Goal: Transaction & Acquisition: Purchase product/service

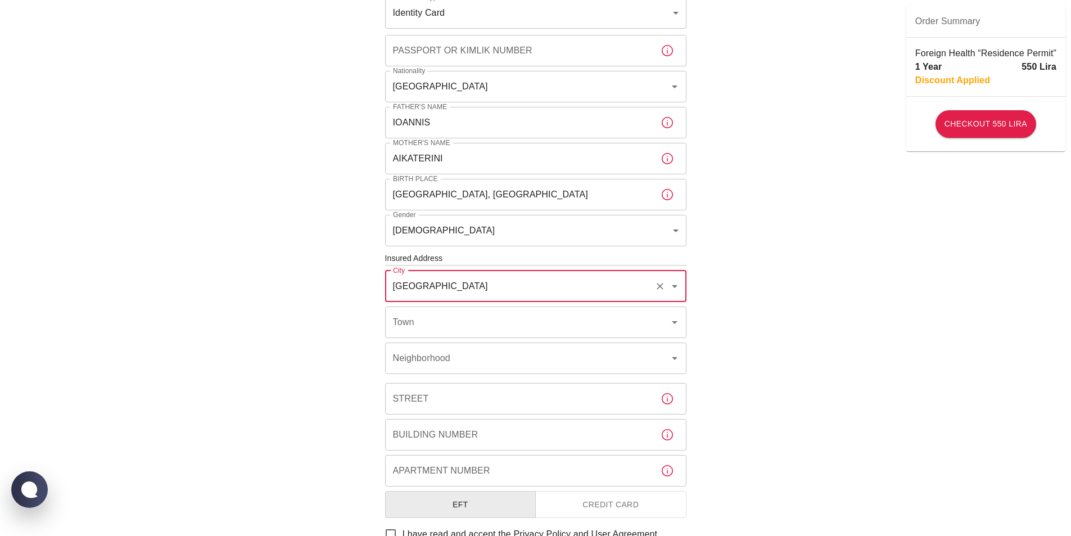
scroll to position [220, 0]
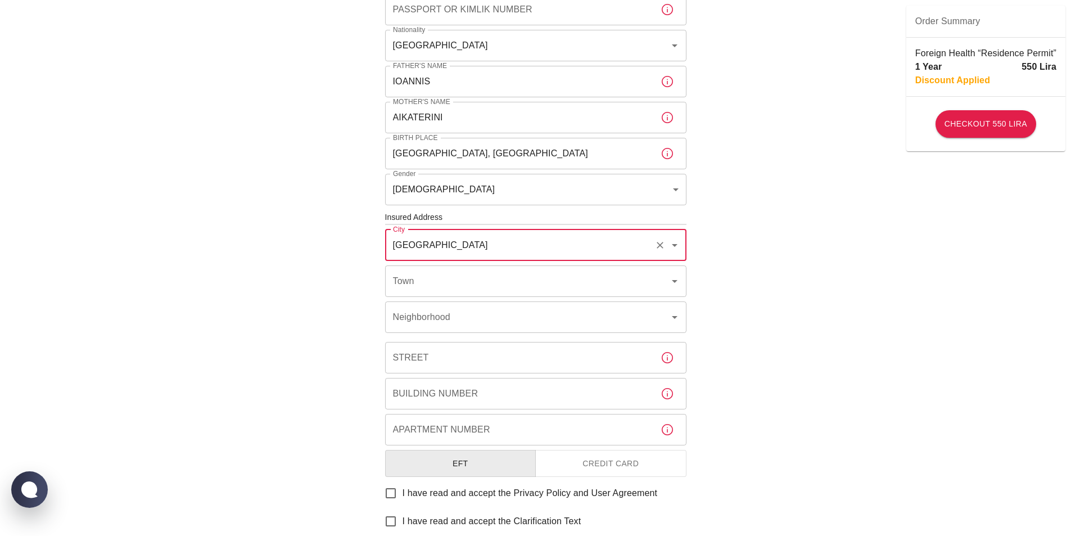
click at [659, 241] on icon "Clear" at bounding box center [659, 244] width 11 height 11
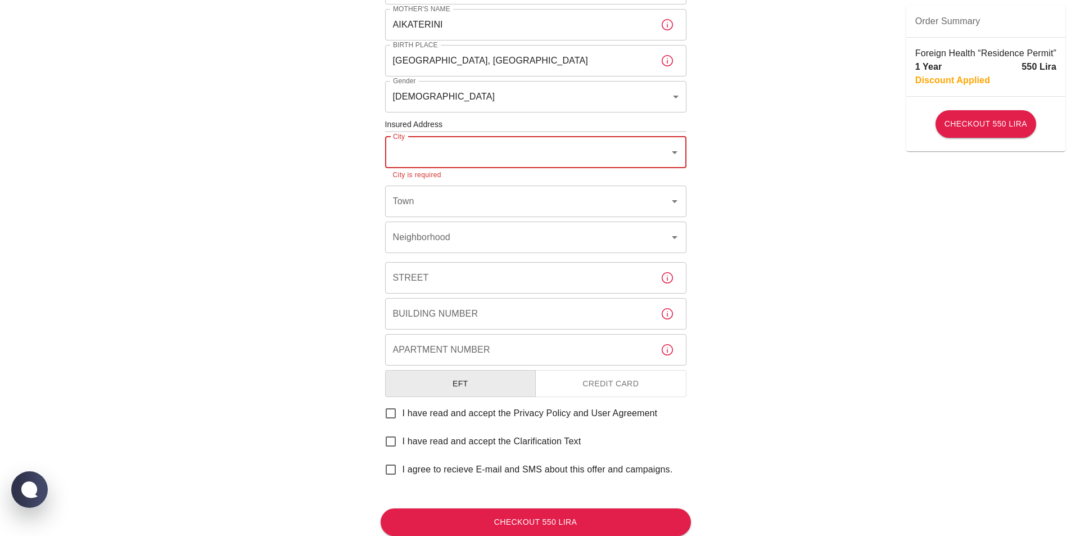
scroll to position [315, 0]
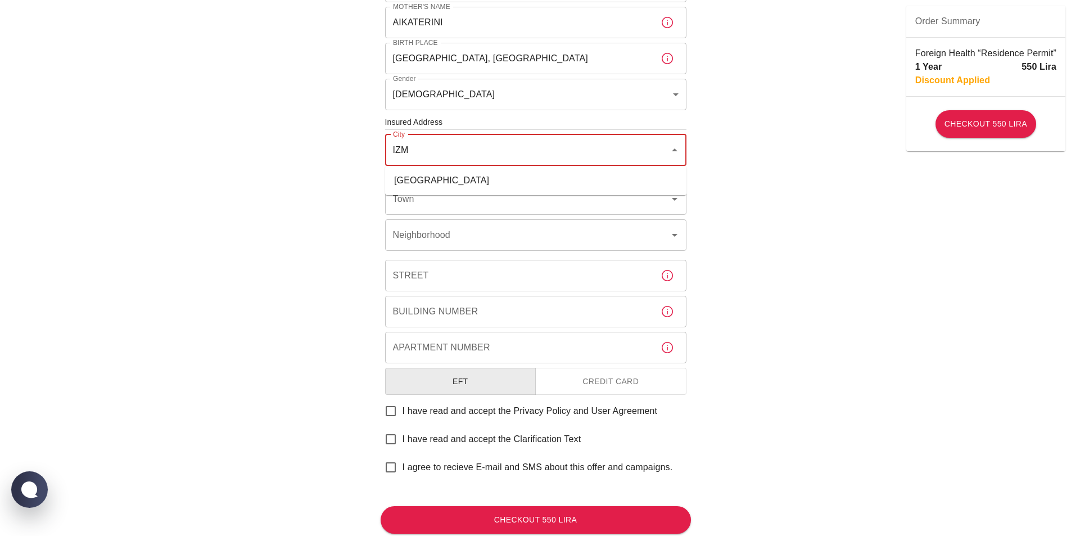
click at [540, 180] on li "İzmir" at bounding box center [535, 180] width 301 height 20
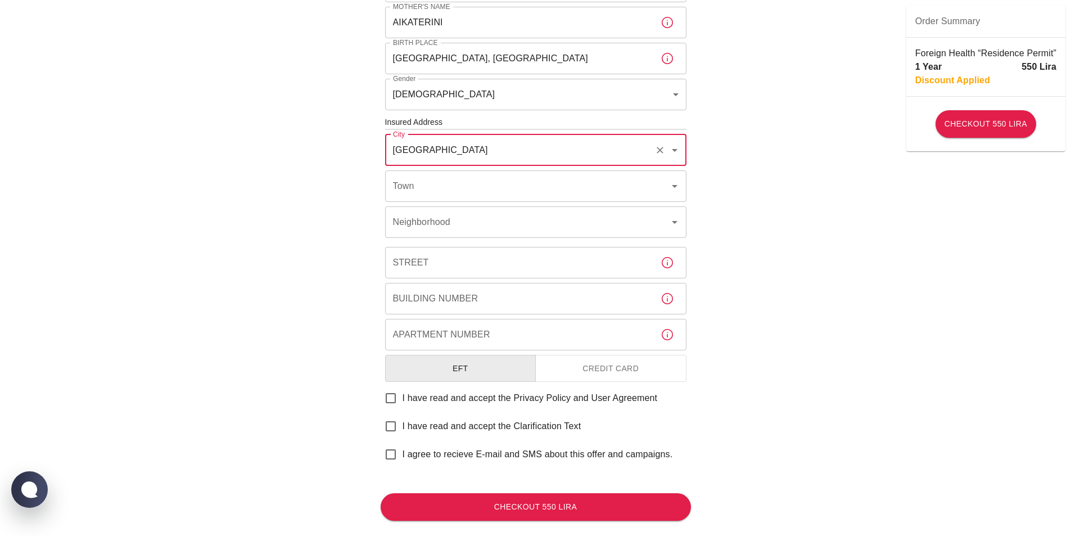
type input "İzmir"
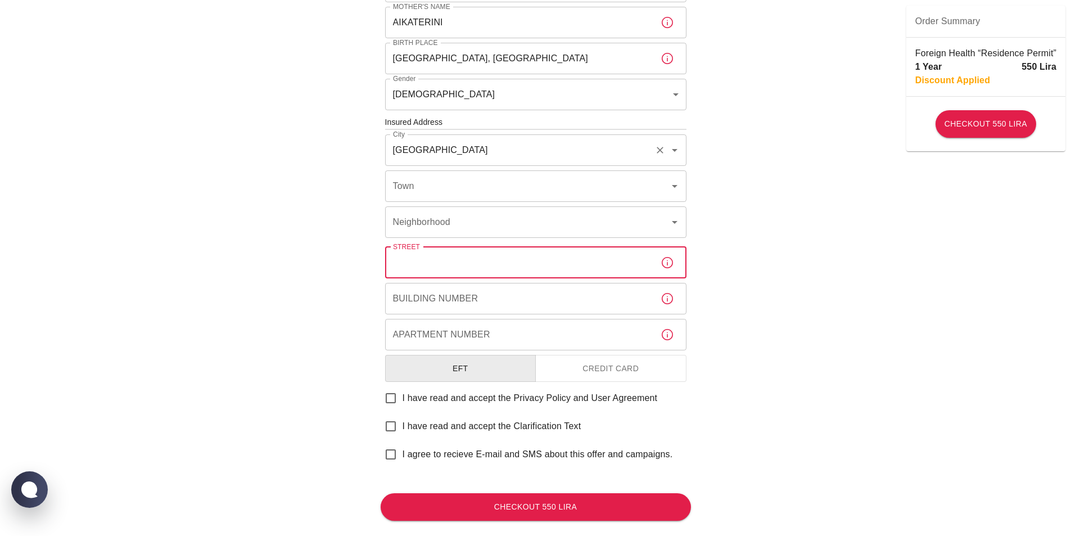
click at [474, 263] on input "Street" at bounding box center [518, 262] width 266 height 31
type input "89 SOKAK"
click at [485, 329] on input "Apartment Number" at bounding box center [518, 334] width 266 height 31
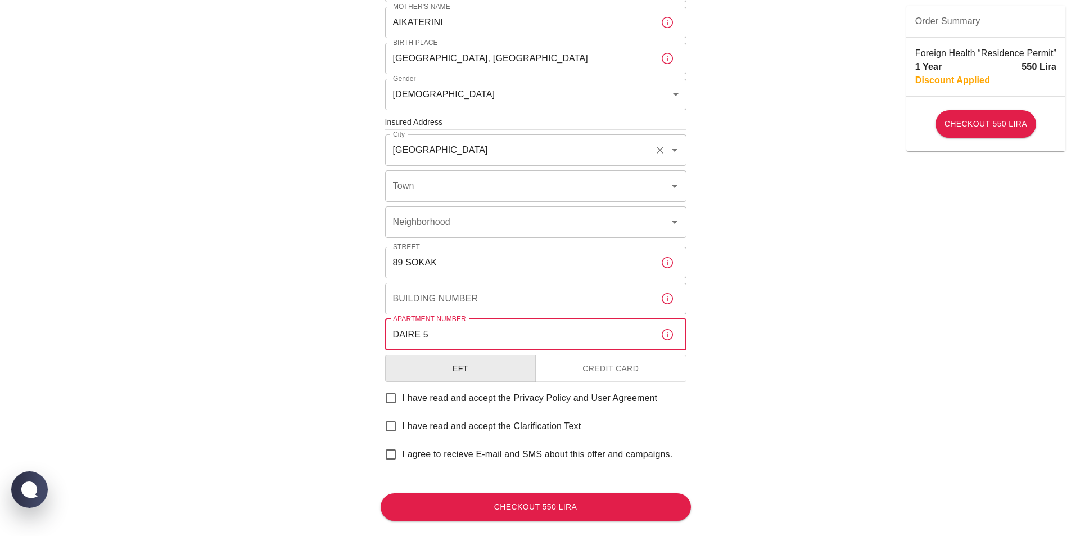
type input "DAIRE 5"
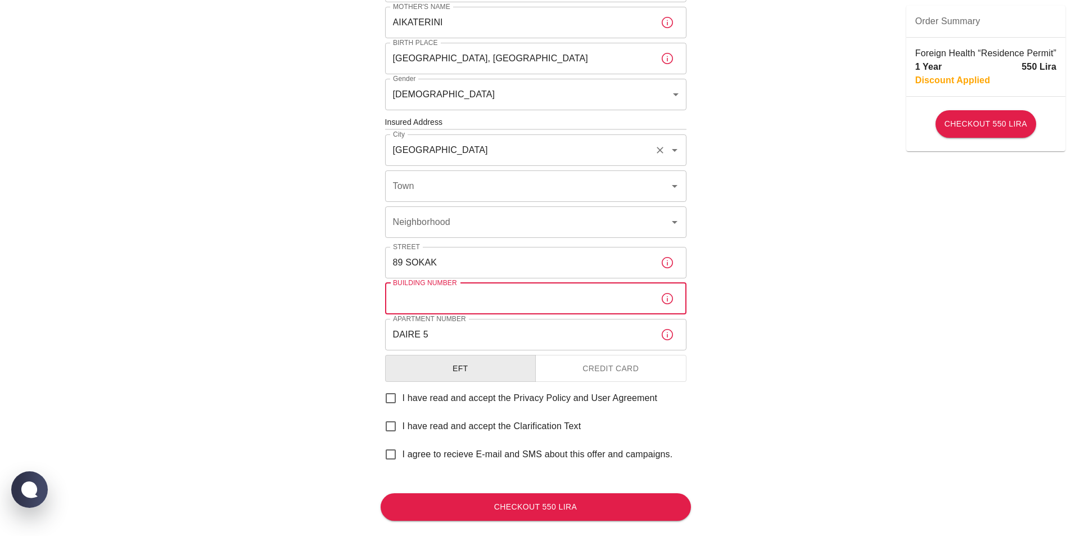
click at [490, 304] on input "Building Number" at bounding box center [518, 298] width 266 height 31
click at [494, 192] on input "Town" at bounding box center [520, 185] width 260 height 21
click at [301, 384] on div "To apply for the foreign health insurance, let’s double-check a few details. To…" at bounding box center [535, 120] width 1071 height 871
click at [520, 190] on input "Town" at bounding box center [520, 185] width 260 height 21
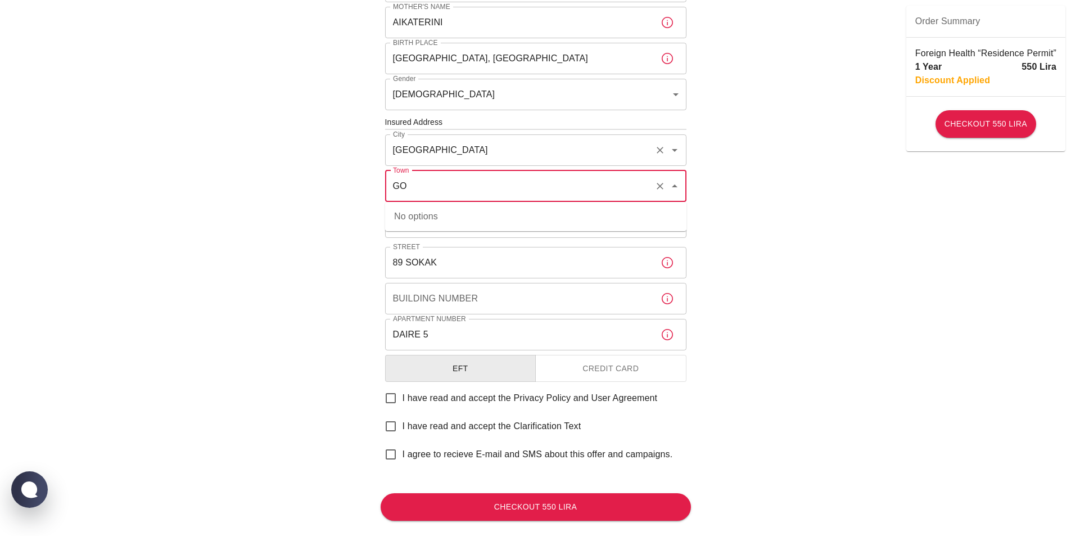
type input "G"
click at [663, 189] on icon "Clear" at bounding box center [659, 185] width 11 height 11
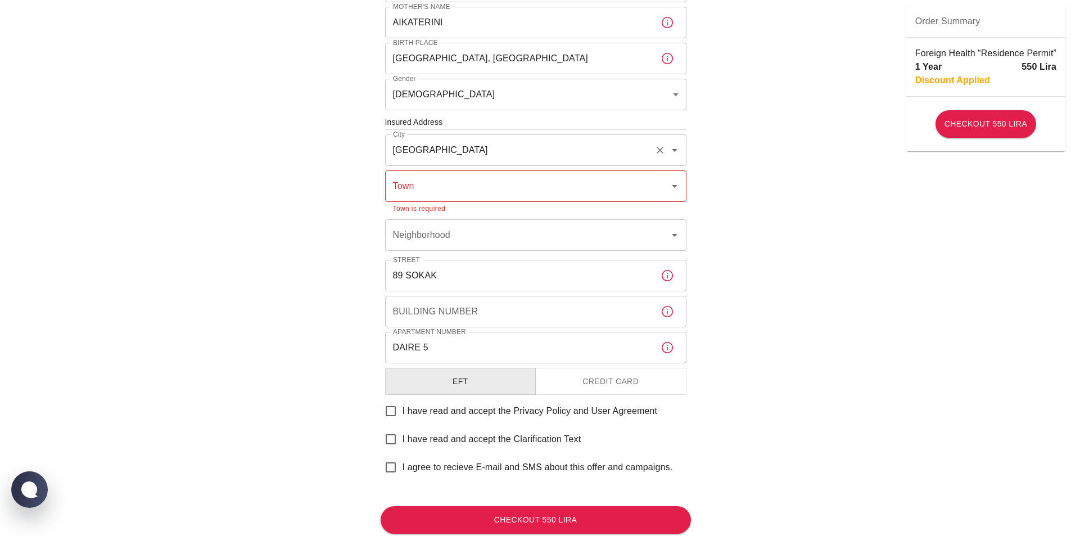
click at [762, 222] on div "To apply for the foreign health insurance, let’s double-check a few details. To…" at bounding box center [535, 127] width 1071 height 884
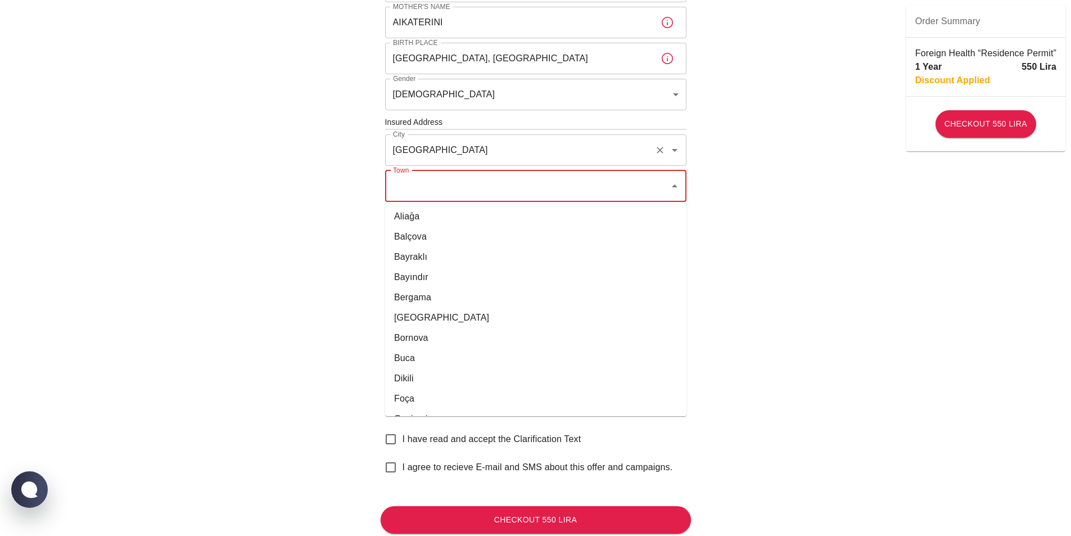
click at [559, 182] on input "Town" at bounding box center [527, 185] width 274 height 21
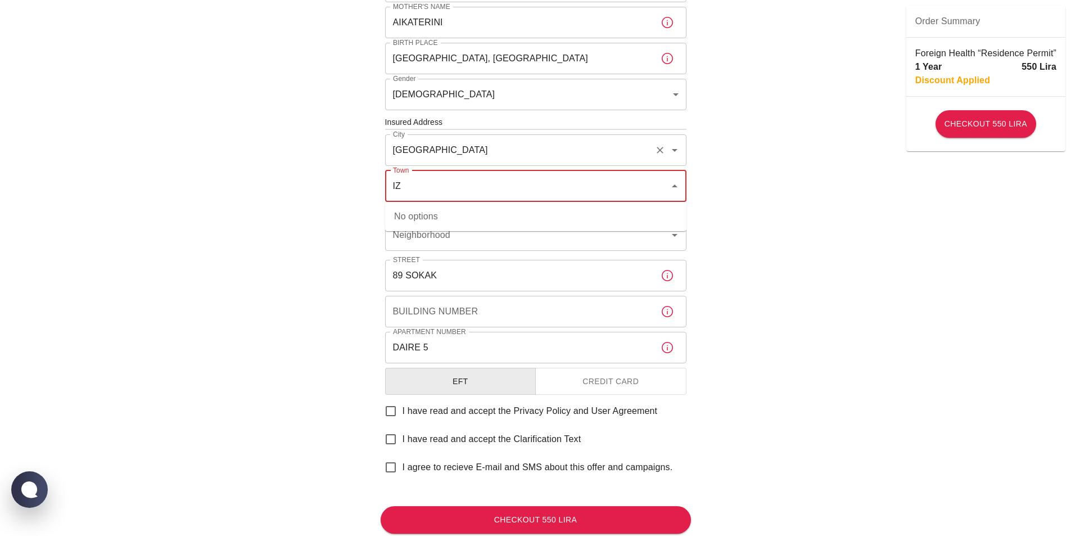
type input "I"
click at [727, 186] on div "To apply for the foreign health insurance, let’s double-check a few details. To…" at bounding box center [535, 127] width 1071 height 884
click at [569, 241] on input "Neighborhood" at bounding box center [520, 234] width 260 height 21
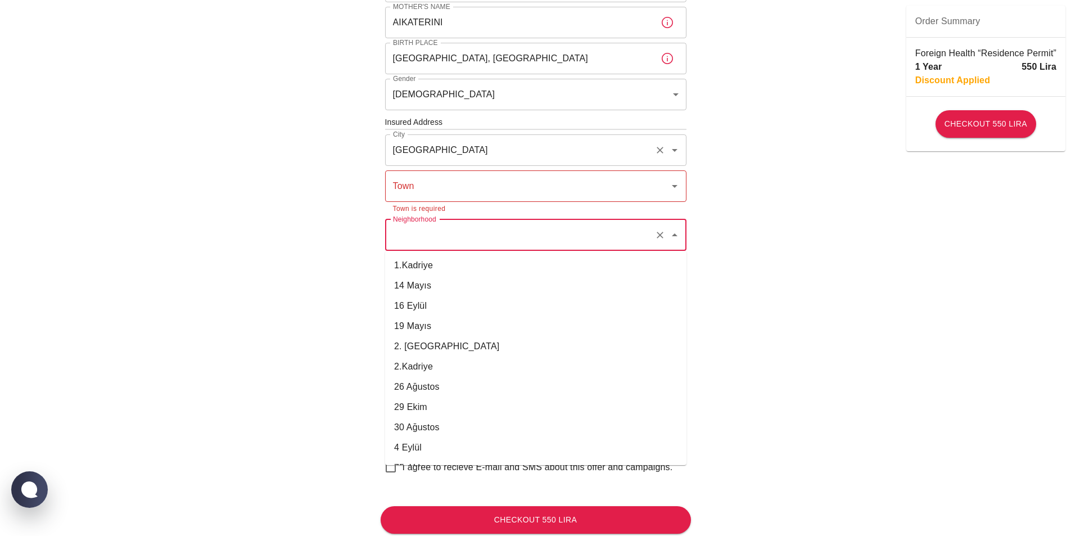
click at [810, 192] on div "To apply for the foreign health insurance, let’s double-check a few details. To…" at bounding box center [535, 127] width 1071 height 884
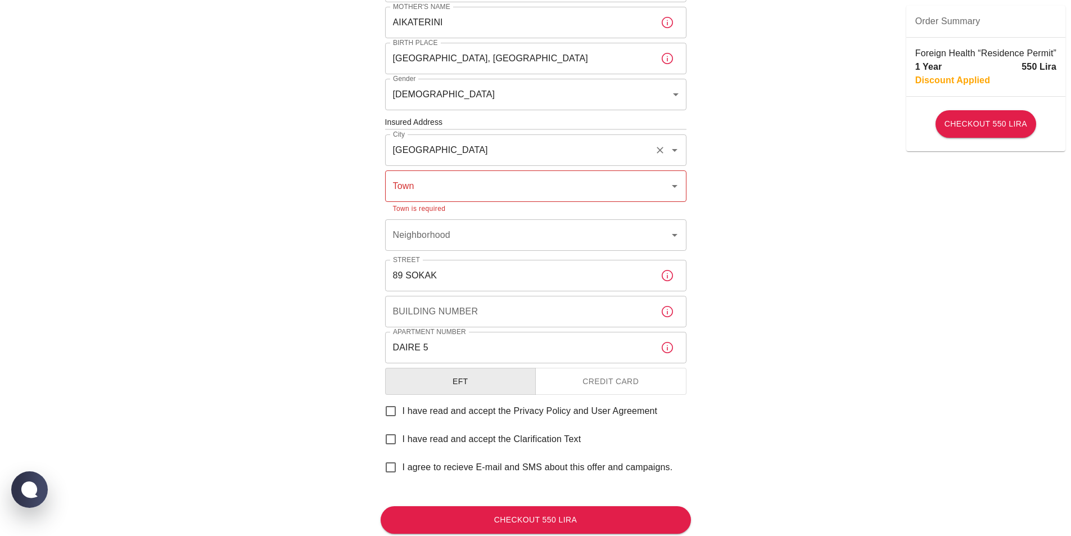
click at [548, 186] on input "Town" at bounding box center [527, 185] width 274 height 21
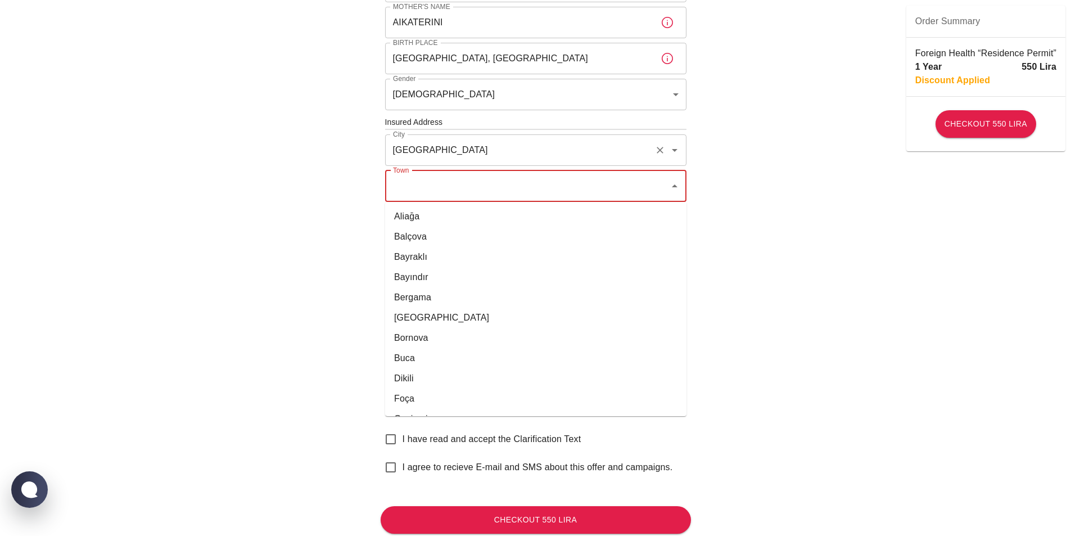
type input "G"
click at [406, 318] on li "Konak" at bounding box center [535, 318] width 301 height 20
type input "Konak"
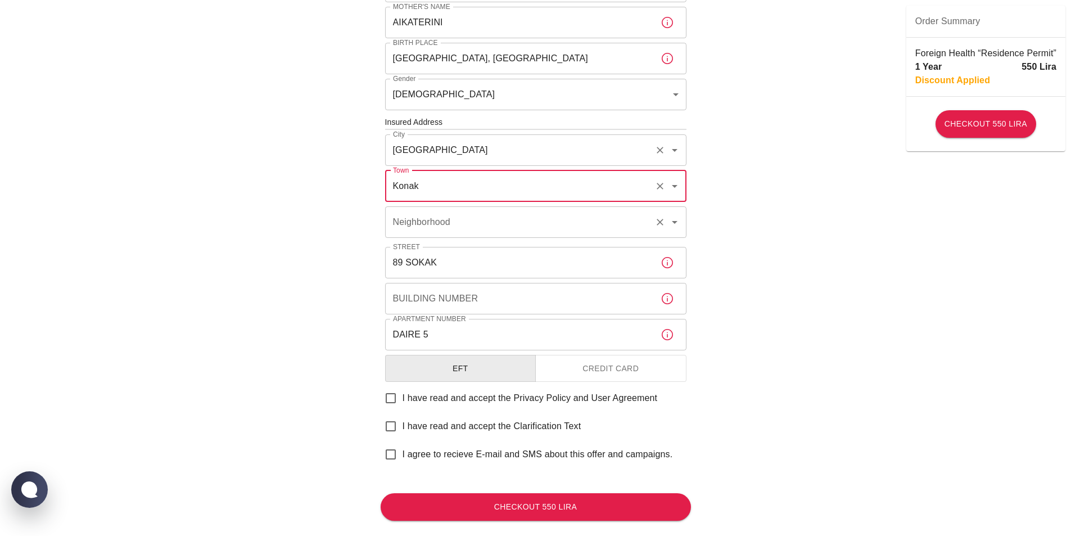
click at [626, 222] on input "Neighborhood" at bounding box center [520, 221] width 260 height 21
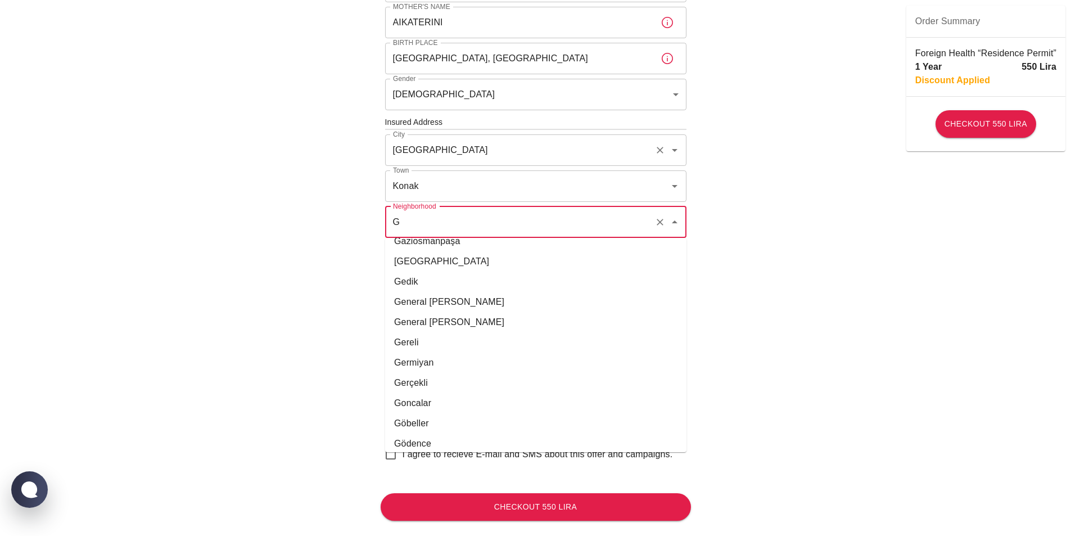
scroll to position [1298, 0]
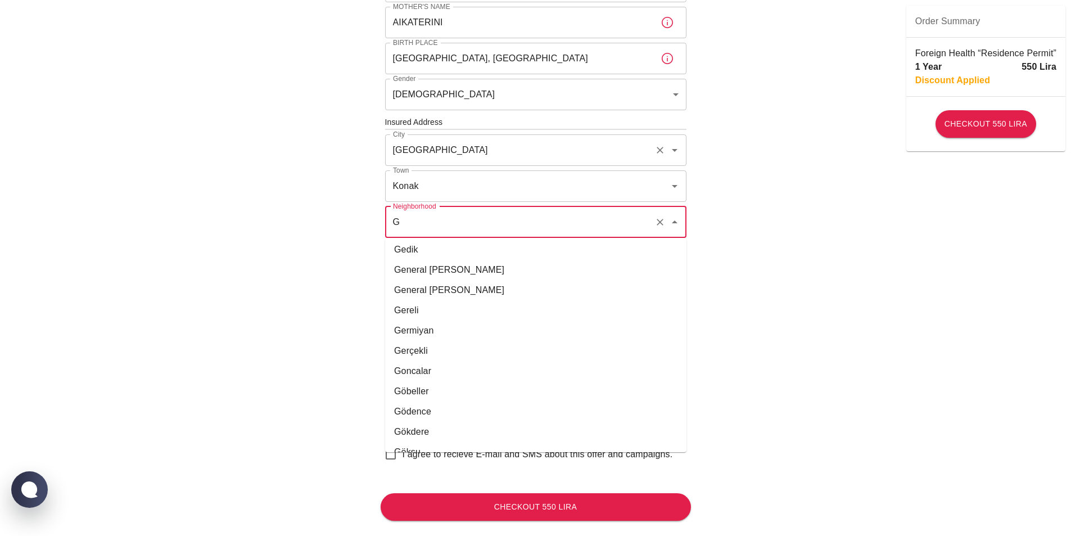
type input "G"
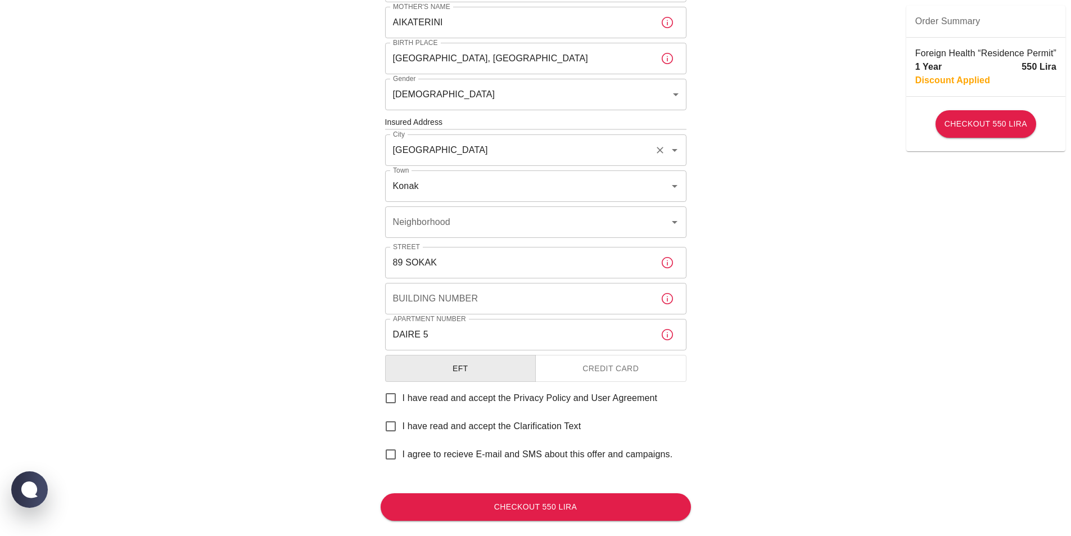
drag, startPoint x: 684, startPoint y: 256, endPoint x: 661, endPoint y: 317, distance: 65.5
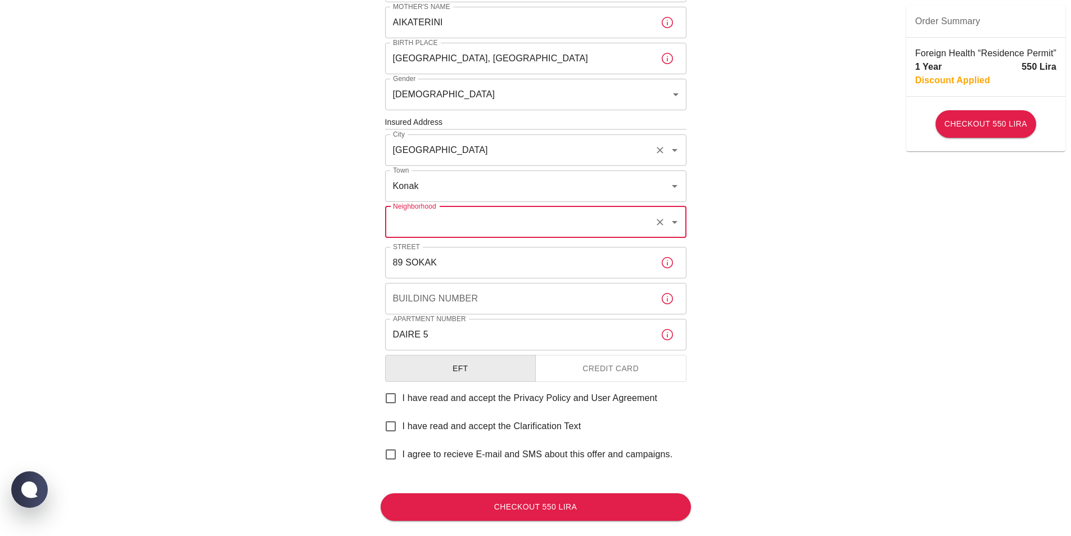
click at [677, 224] on icon "Open" at bounding box center [674, 221] width 13 height 13
click at [619, 259] on li "Göztepe" at bounding box center [535, 252] width 301 height 20
type input "Göztepe"
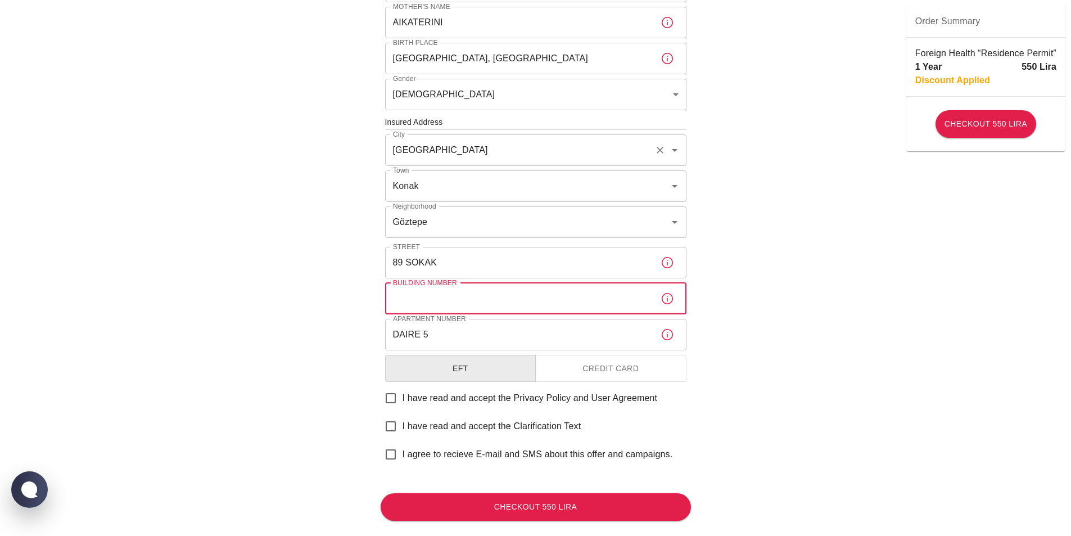
click at [612, 296] on input "Building Number" at bounding box center [518, 298] width 266 height 31
type input "NO 37"
click at [749, 359] on div "To apply for the foreign health insurance, let’s double-check a few details. To…" at bounding box center [535, 120] width 1071 height 871
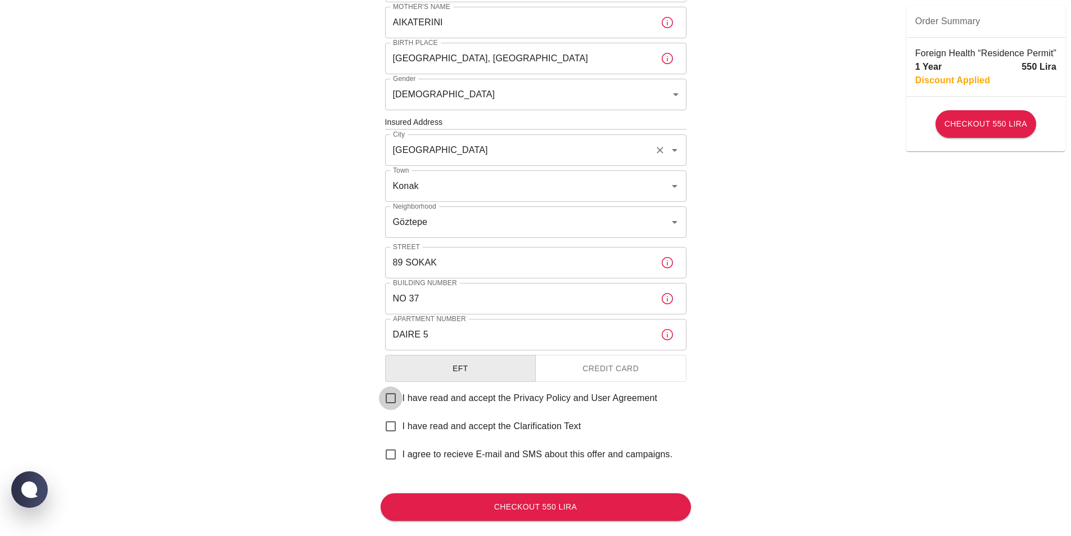
click at [394, 396] on input "I have read and accept the Privacy Policy and User Agreement" at bounding box center [391, 398] width 24 height 24
checkbox input "true"
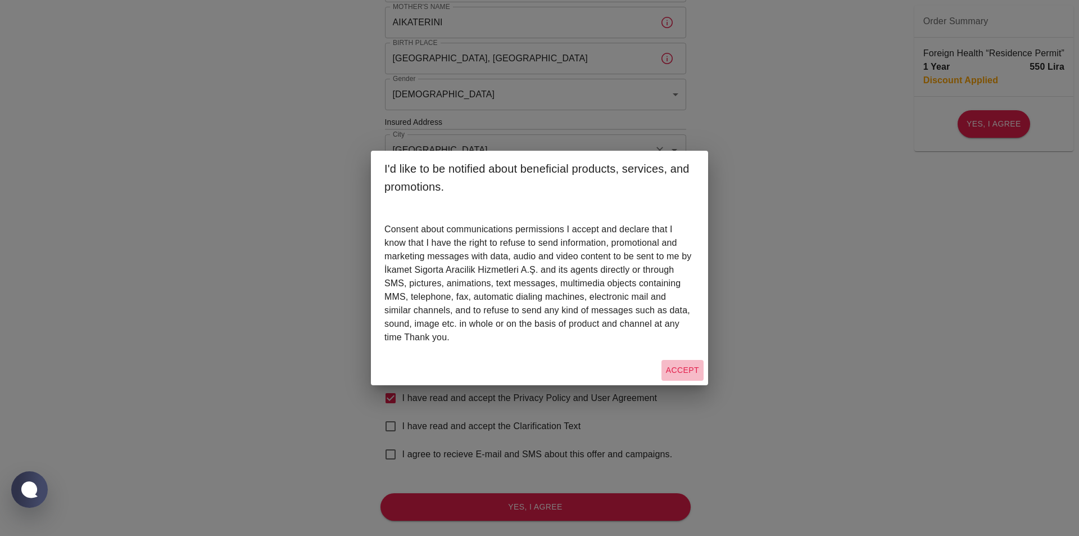
click at [700, 369] on button "Accept" at bounding box center [683, 370] width 42 height 21
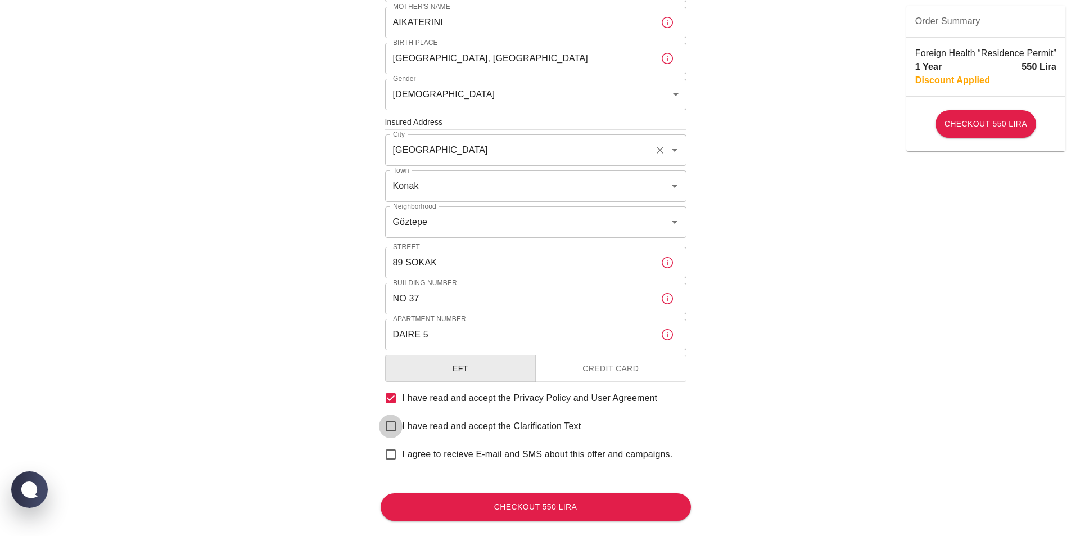
click at [391, 422] on input "I have read and accept the Clarification Text" at bounding box center [391, 426] width 24 height 24
checkbox input "true"
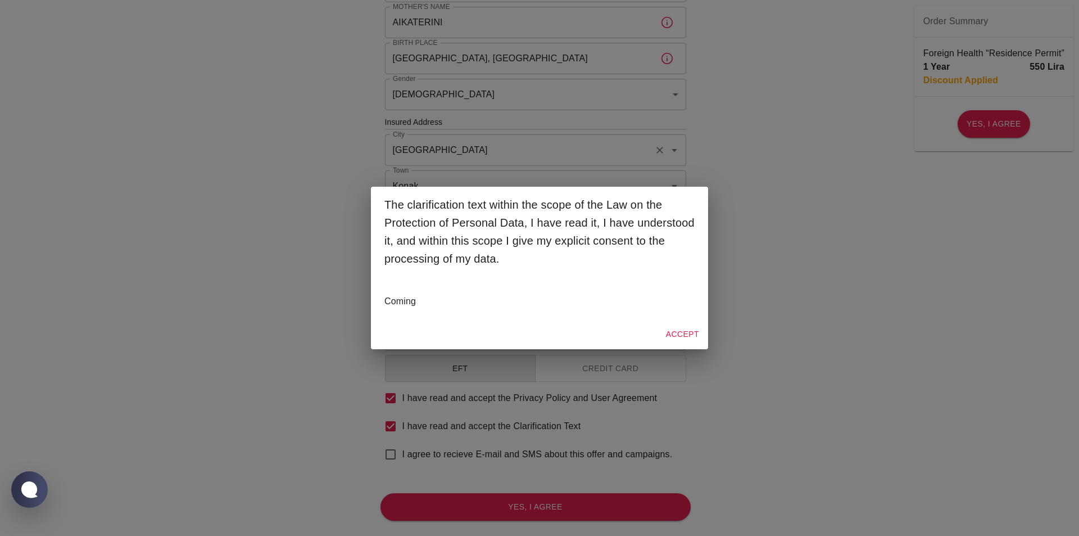
click at [691, 333] on button "Accept" at bounding box center [683, 334] width 42 height 21
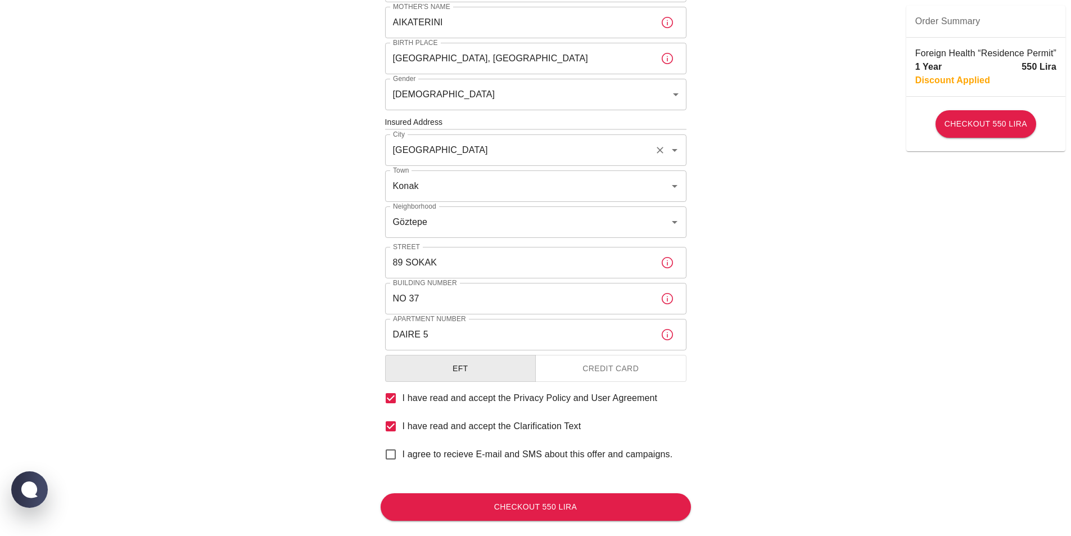
click at [379, 448] on input "I agree to recieve E-mail and SMS about this offer and campaigns." at bounding box center [391, 454] width 24 height 24
checkbox input "true"
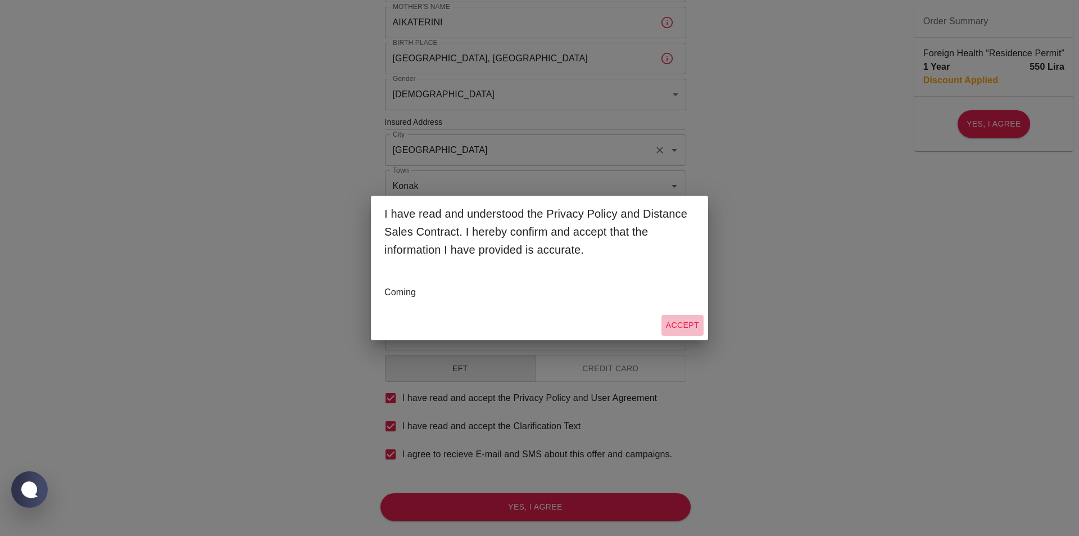
click at [697, 321] on button "Accept" at bounding box center [683, 325] width 42 height 21
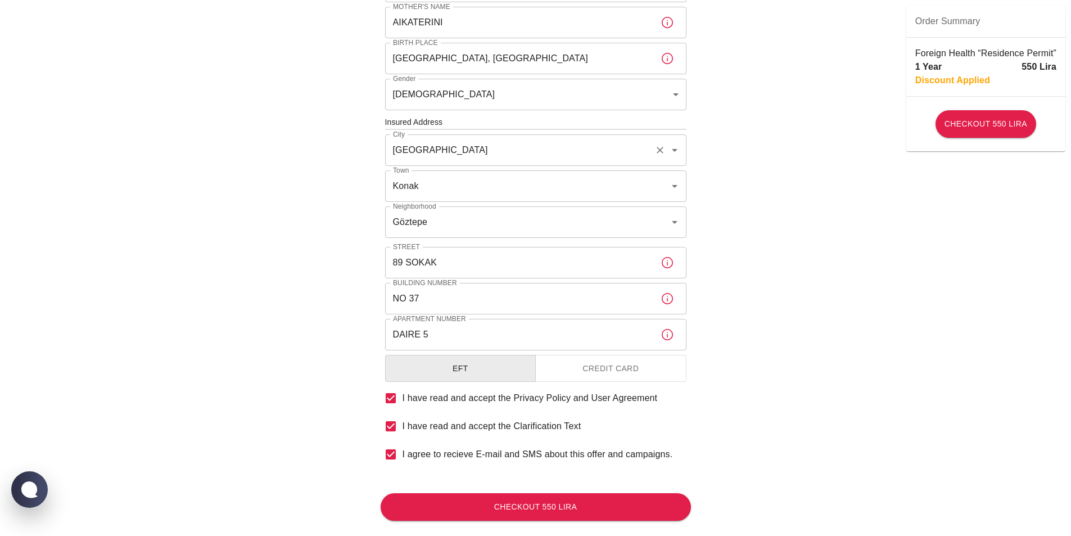
click at [621, 373] on button "Credit Card" at bounding box center [610, 369] width 151 height 28
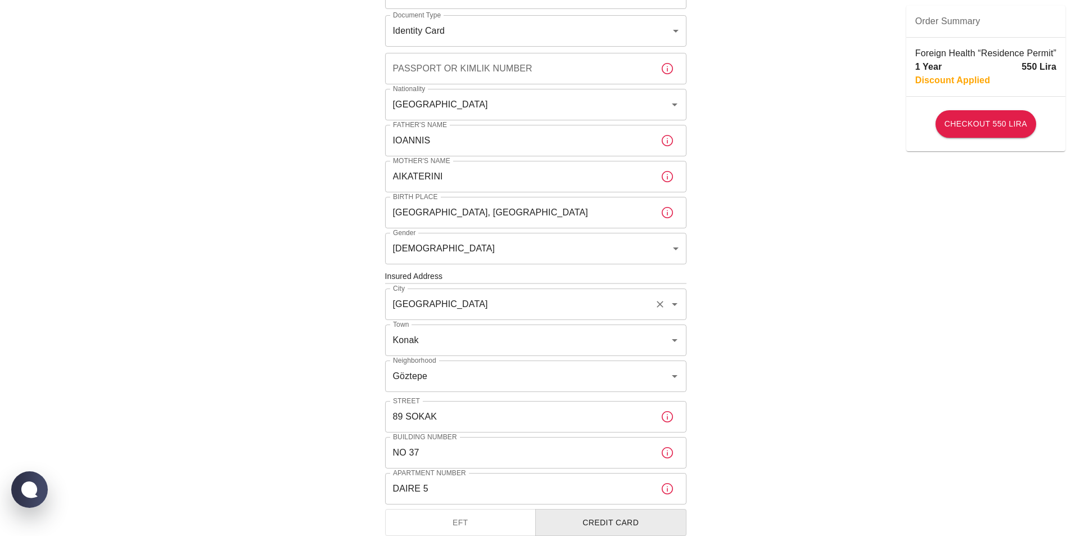
scroll to position [0, 0]
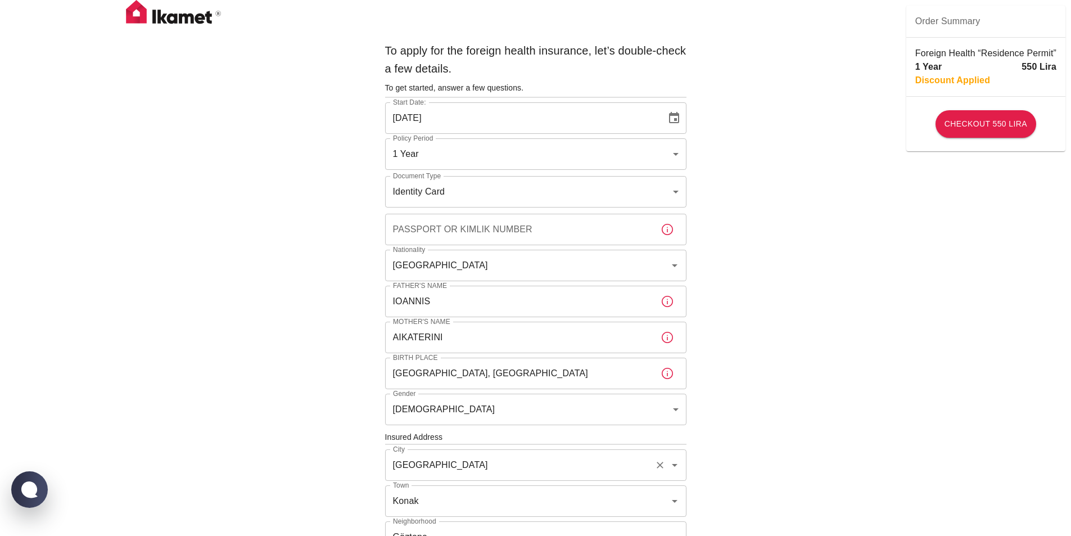
click at [672, 115] on icon "Choose date, selected date is Aug 26, 2025" at bounding box center [674, 117] width 10 height 11
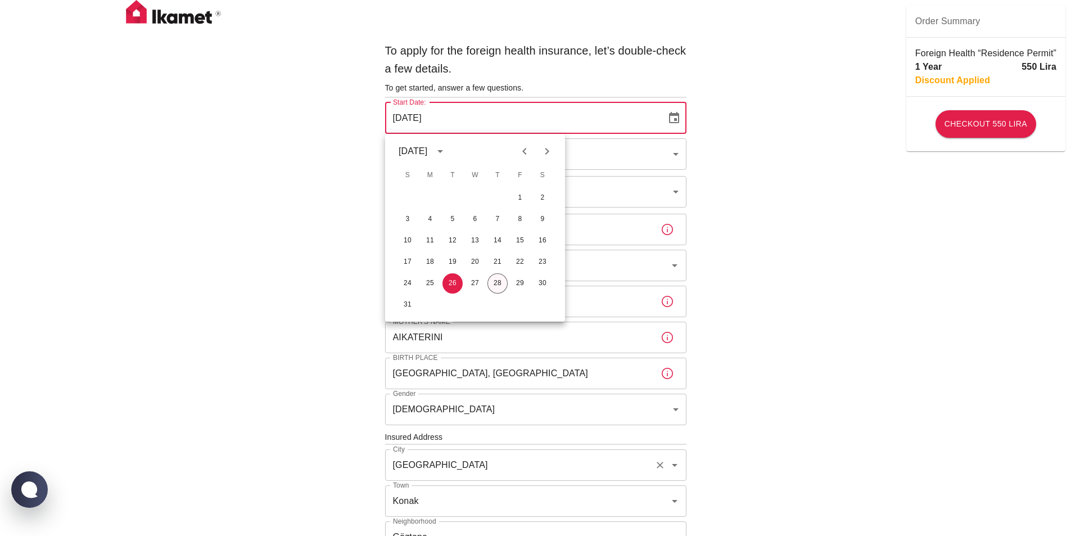
click at [500, 286] on button "28" at bounding box center [497, 283] width 20 height 20
type input "28/08/2025"
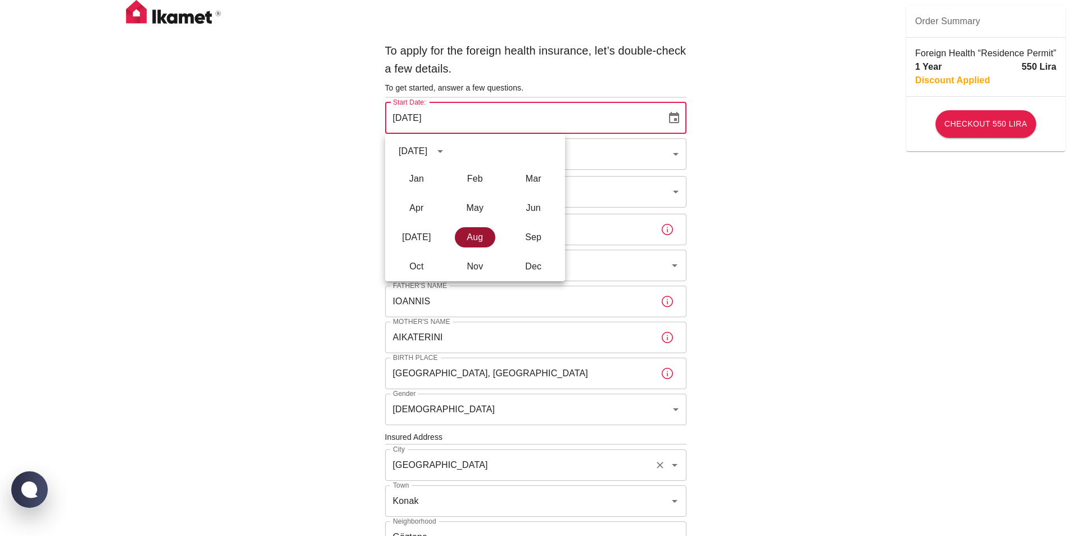
click at [492, 236] on button "Aug" at bounding box center [475, 237] width 40 height 20
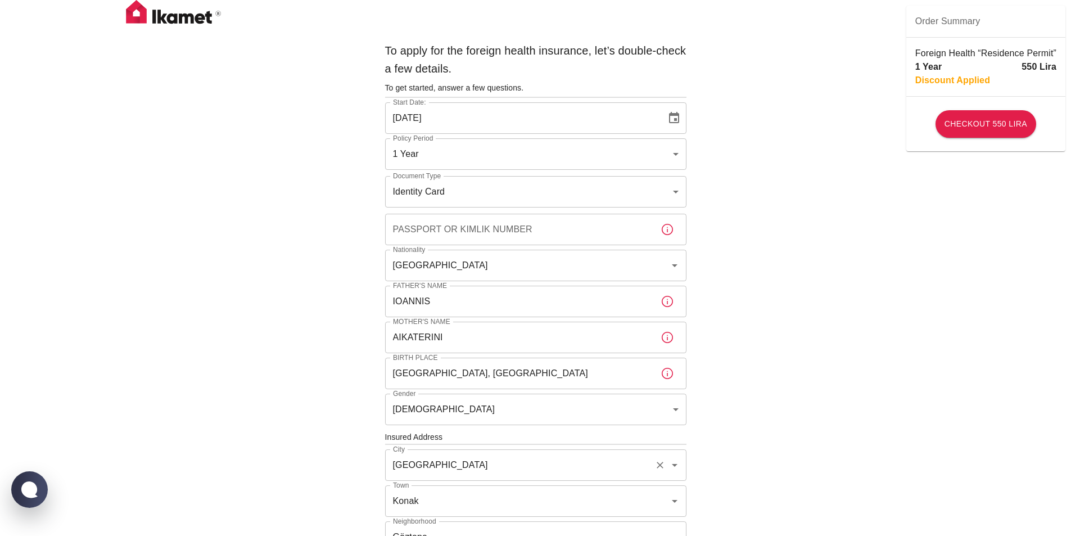
click at [677, 154] on body "To apply for the foreign health insurance, let’s double-check a few details. To…" at bounding box center [535, 435] width 1071 height 871
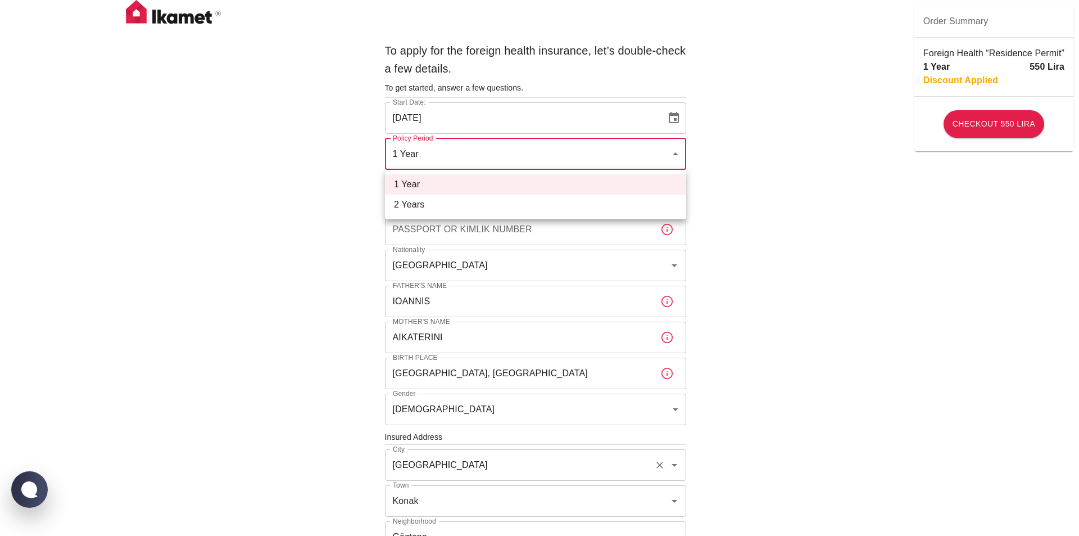
click at [753, 174] on div at bounding box center [539, 268] width 1079 height 536
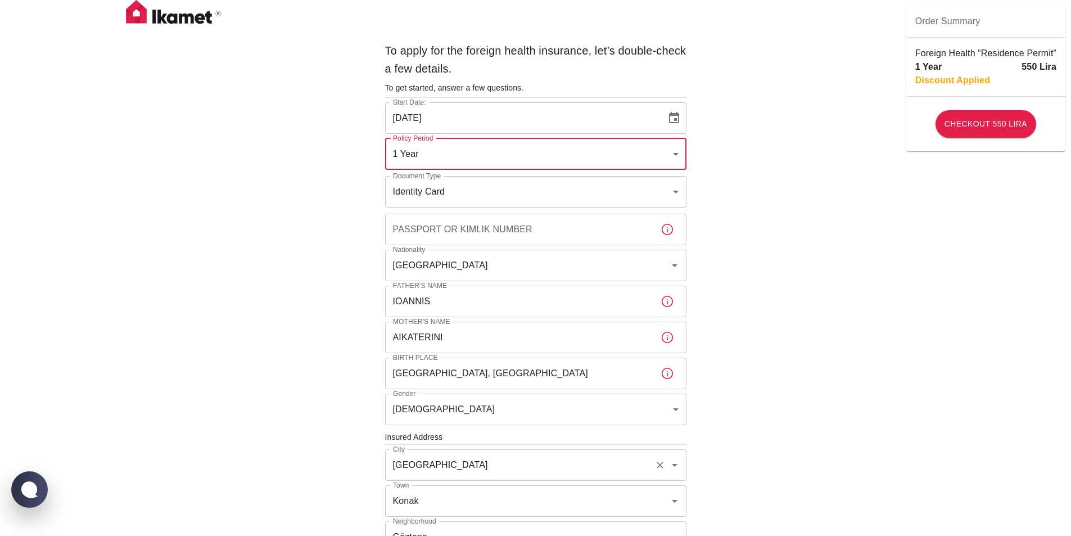
click at [528, 232] on input "Passport or Kimlik Number" at bounding box center [518, 229] width 266 height 31
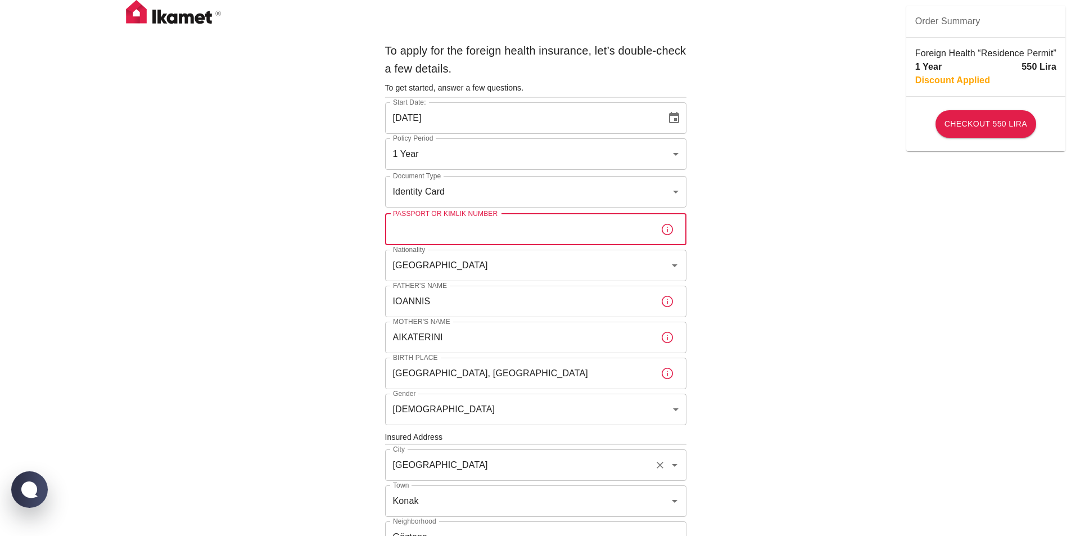
click at [720, 215] on div "To apply for the foreign health insurance, let’s double-check a few details. To…" at bounding box center [535, 435] width 1071 height 871
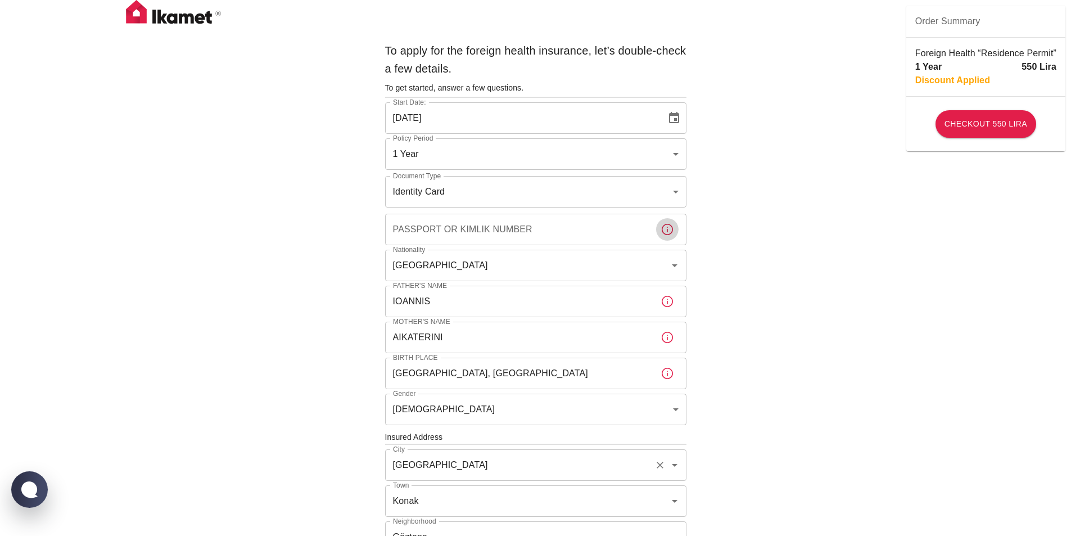
click at [664, 229] on icon "button" at bounding box center [667, 229] width 13 height 13
click at [668, 229] on icon "button" at bounding box center [667, 229] width 13 height 13
click at [653, 185] on body "To apply for the foreign health insurance, let’s double-check a few details. To…" at bounding box center [535, 435] width 1071 height 871
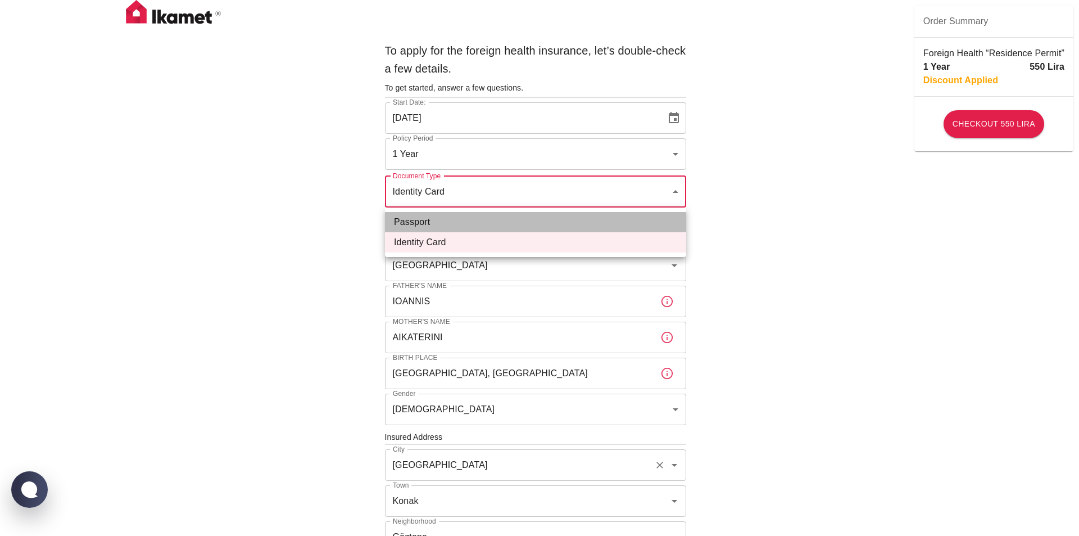
click at [624, 228] on li "Passport" at bounding box center [535, 222] width 301 height 20
type input "passport"
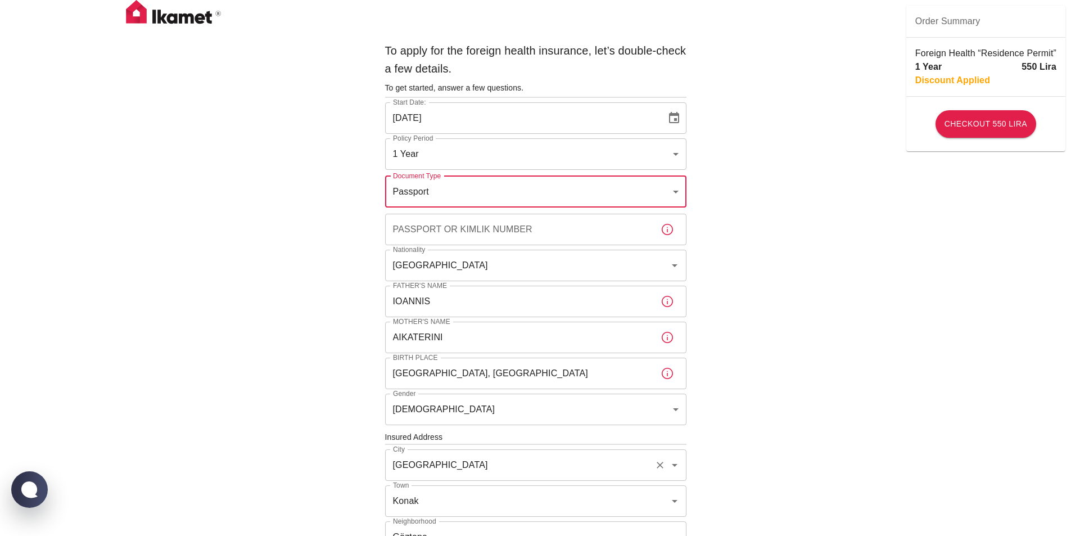
click at [567, 226] on input "Passport or Kimlik Number" at bounding box center [518, 229] width 266 height 31
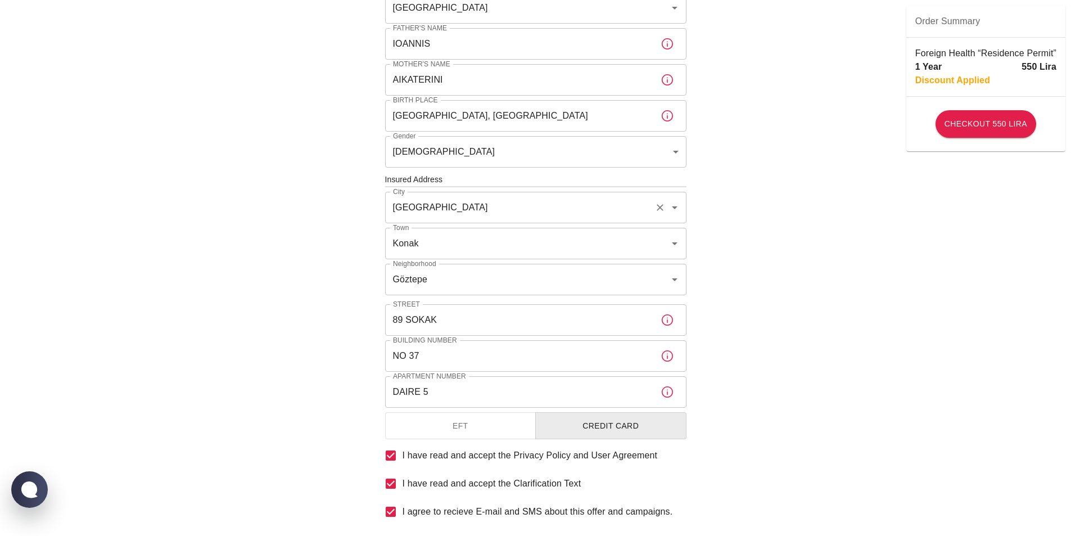
scroll to position [336, 0]
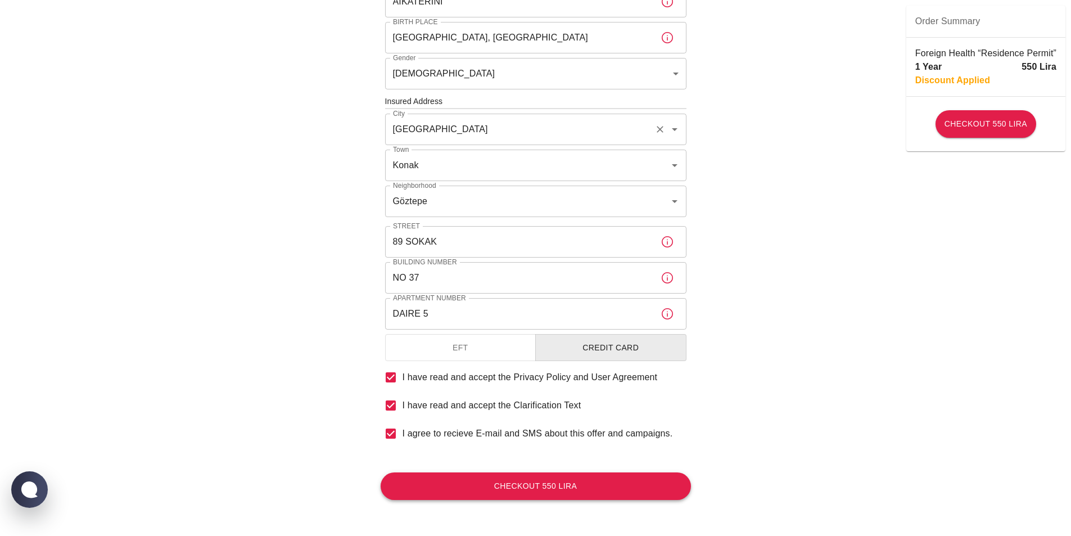
type input "BA7358947"
click at [659, 488] on button "Checkout 550 Lira" at bounding box center [536, 486] width 310 height 28
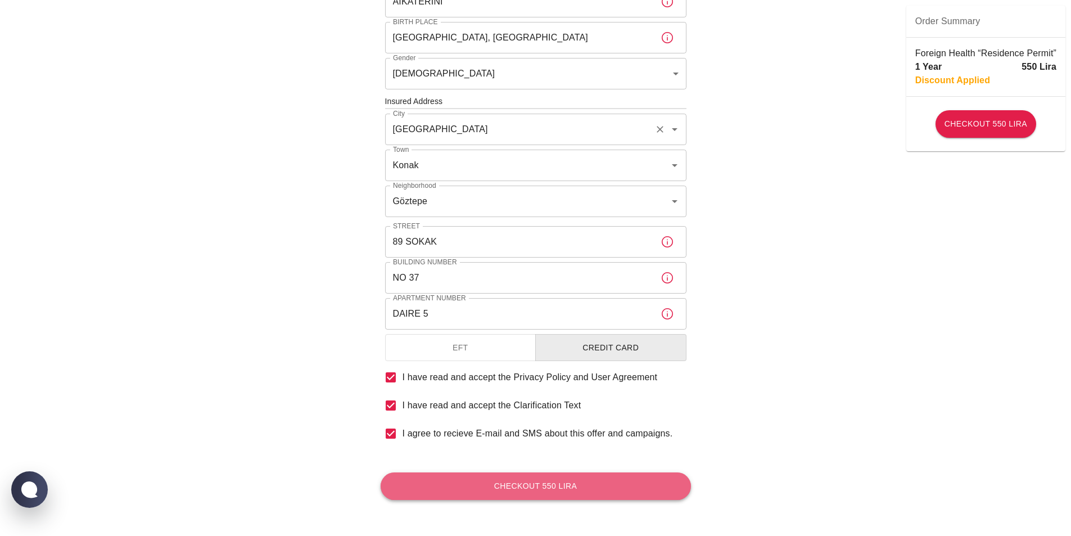
click at [525, 478] on button "Checkout 550 Lira" at bounding box center [536, 486] width 310 height 28
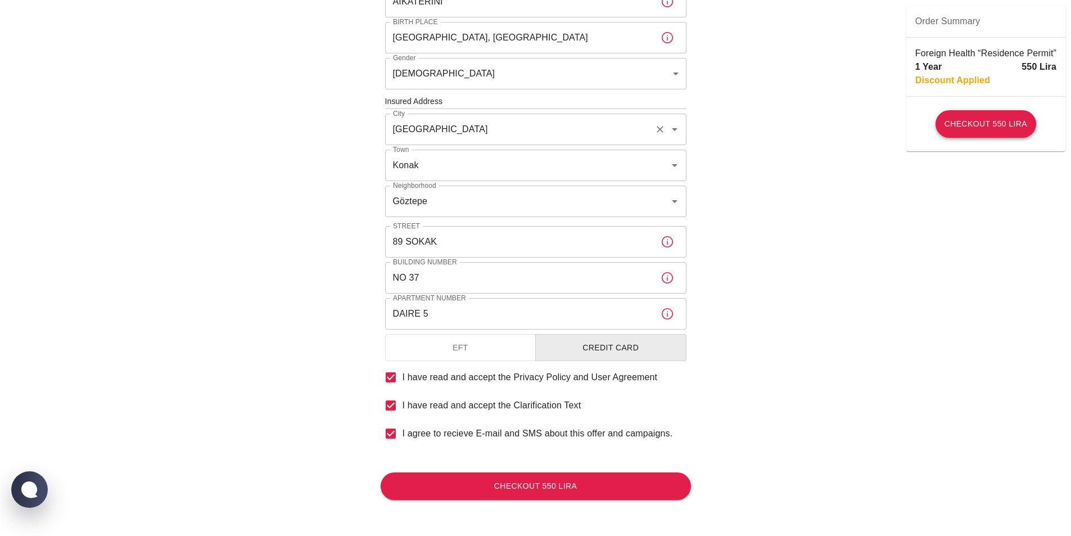
click at [1018, 125] on button "Checkout 550 Lira" at bounding box center [986, 124] width 101 height 28
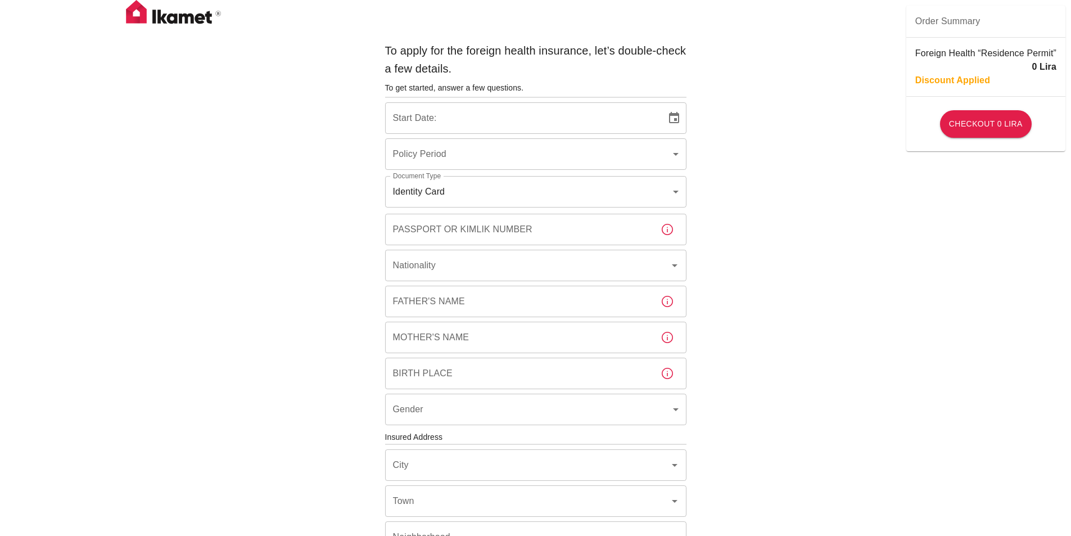
type input "b7343ef8-d55e-4554-96a8-76e30347e985"
type input "28/08/2025"
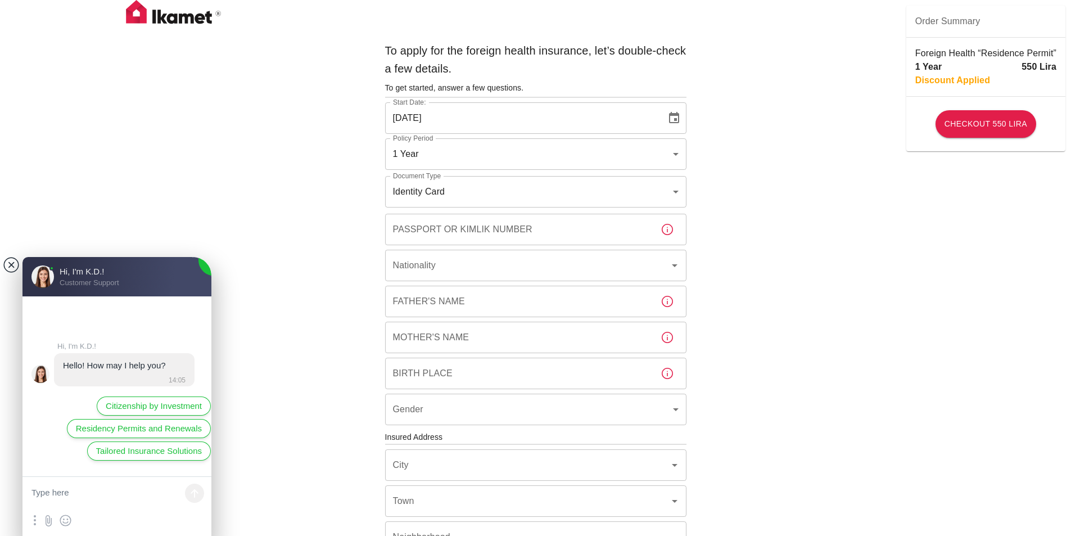
click at [11, 268] on jdiv at bounding box center [11, 265] width 16 height 16
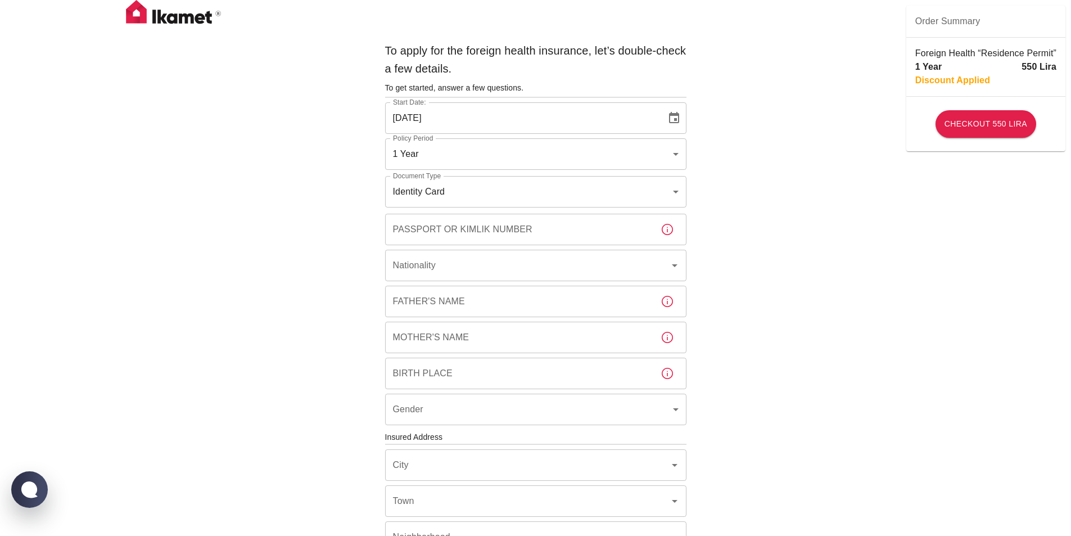
click at [461, 183] on body "To apply for the foreign health insurance, let’s double-check a few details. To…" at bounding box center [535, 435] width 1071 height 871
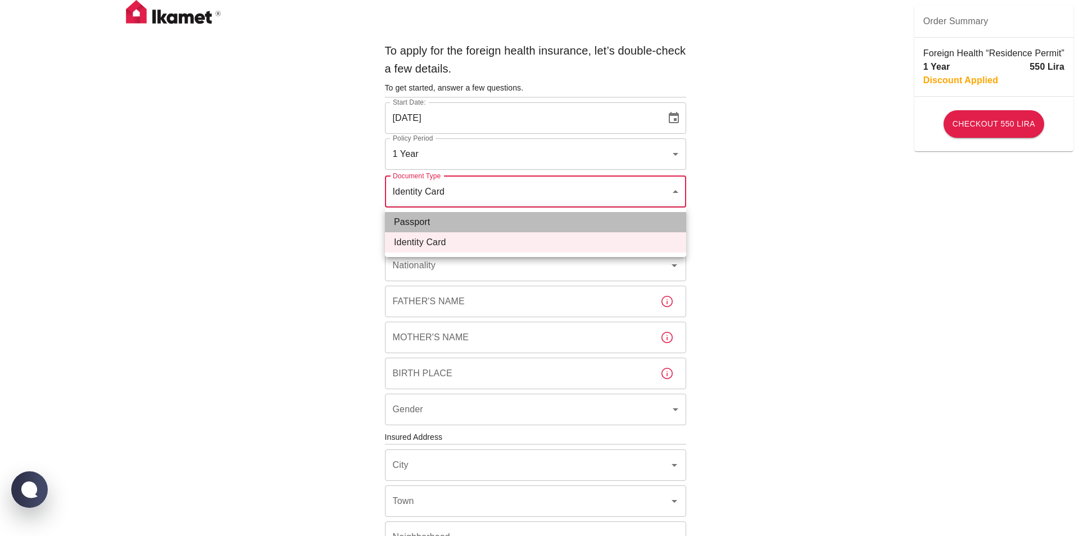
click at [453, 220] on li "Passport" at bounding box center [535, 222] width 301 height 20
type input "passport"
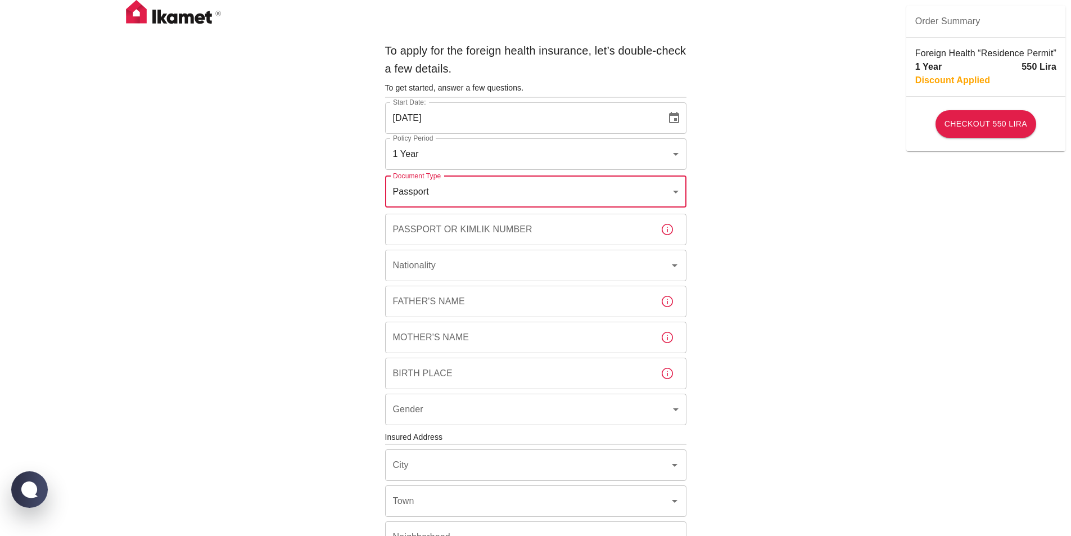
click at [453, 218] on input "Passport or Kimlik Number" at bounding box center [518, 229] width 266 height 31
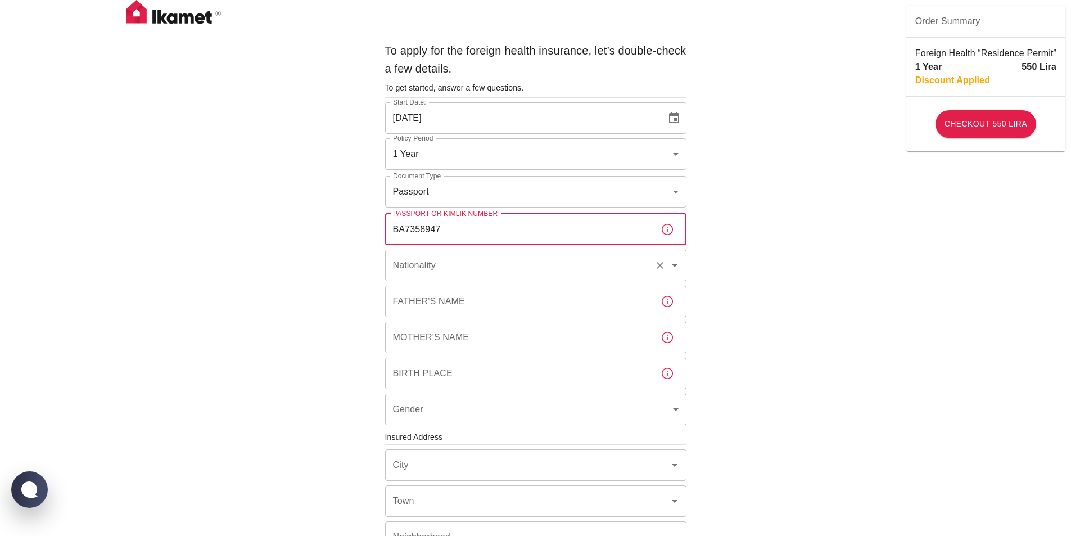
type input "BA7358947"
click at [451, 262] on input "Nationality" at bounding box center [520, 265] width 260 height 21
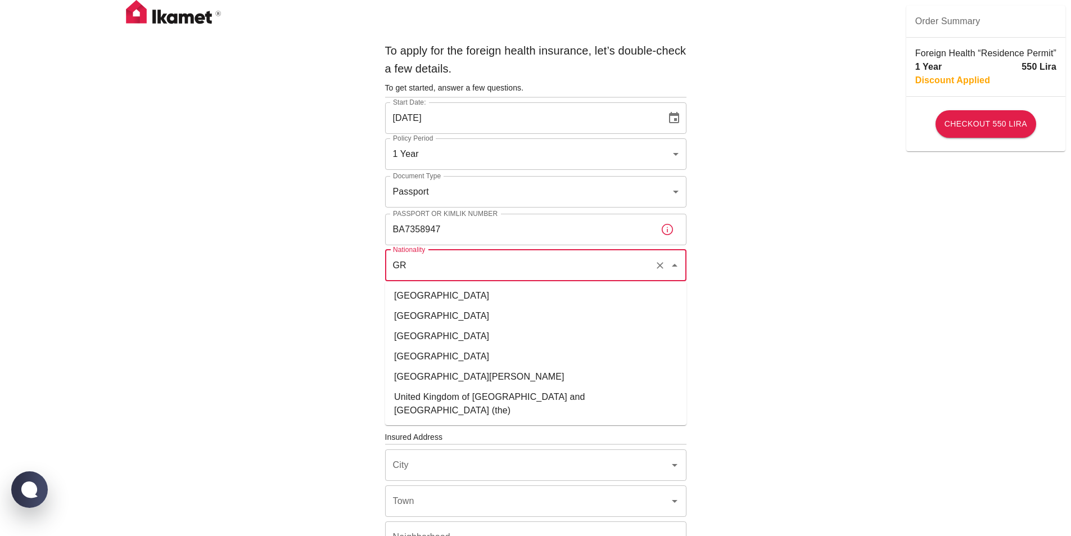
click at [451, 292] on li "Greece" at bounding box center [535, 296] width 301 height 20
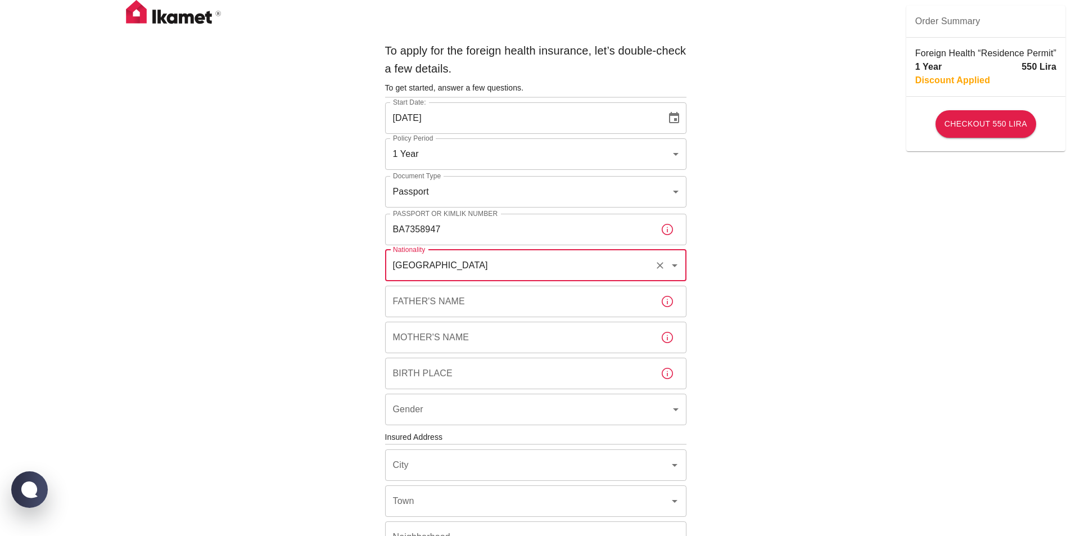
type input "Greece"
click at [453, 297] on div "Father's Name Father's Name" at bounding box center [535, 301] width 301 height 31
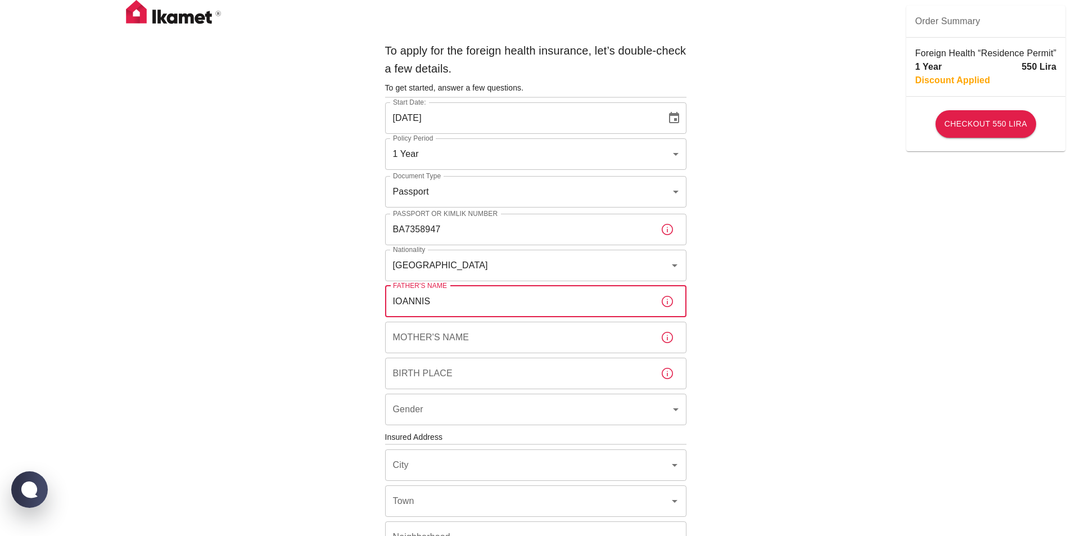
type input "IOANNIS"
click at [453, 331] on div "Mother's Name Mother's Name" at bounding box center [535, 337] width 301 height 31
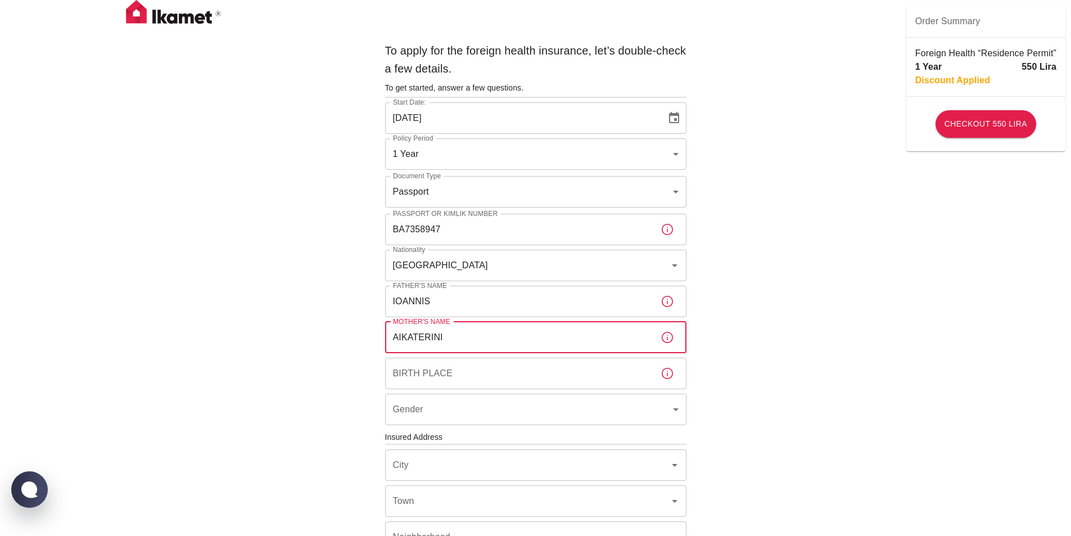
type input "AIKATERINI"
click at [446, 387] on input "Birth Place" at bounding box center [518, 373] width 266 height 31
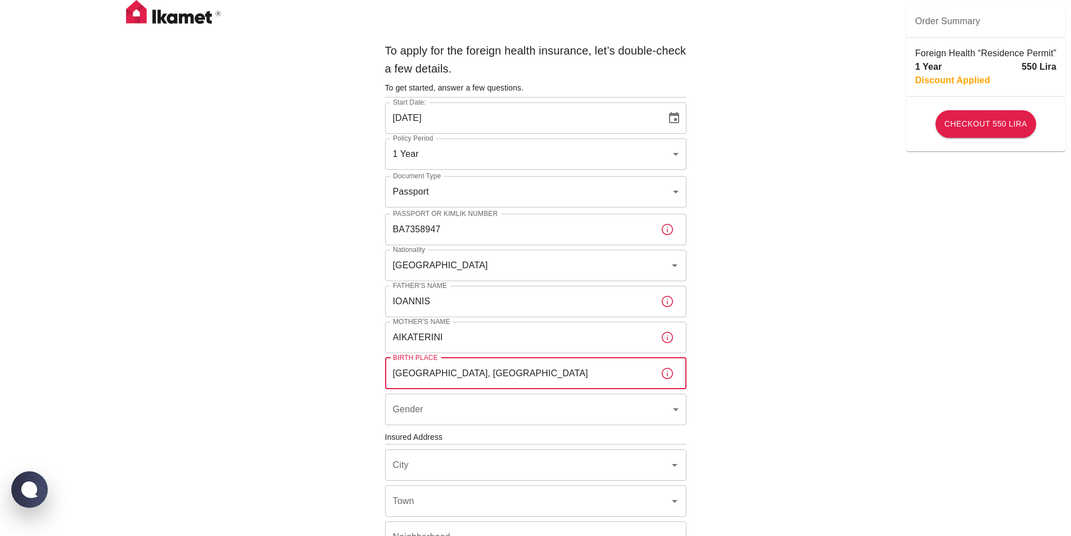
type input "ATHENS, GREECE"
click at [446, 404] on body "To apply for the foreign health insurance, let’s double-check a few details. To…" at bounding box center [535, 435] width 1071 height 871
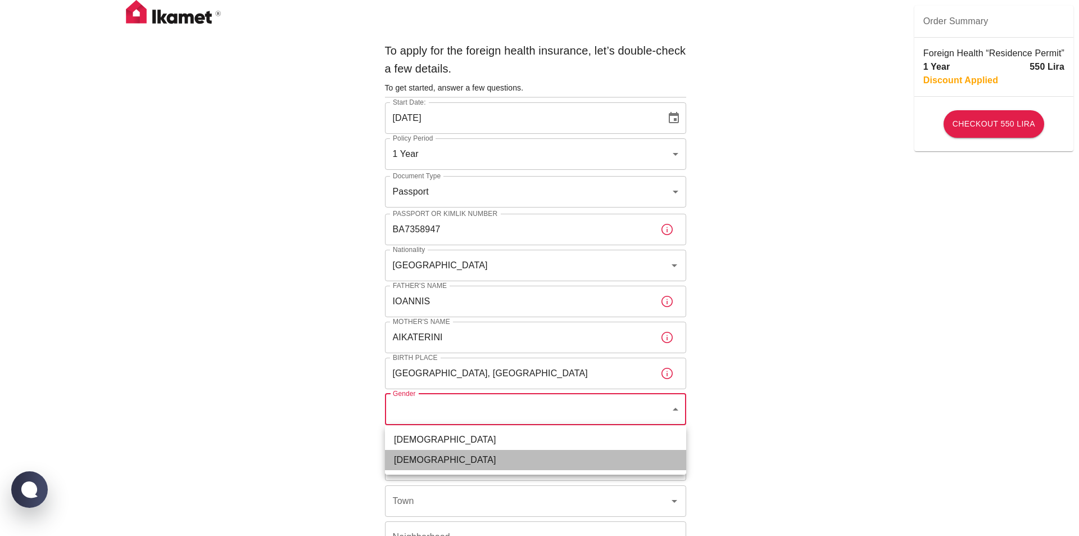
click at [447, 455] on li "Female" at bounding box center [535, 460] width 301 height 20
type input "female"
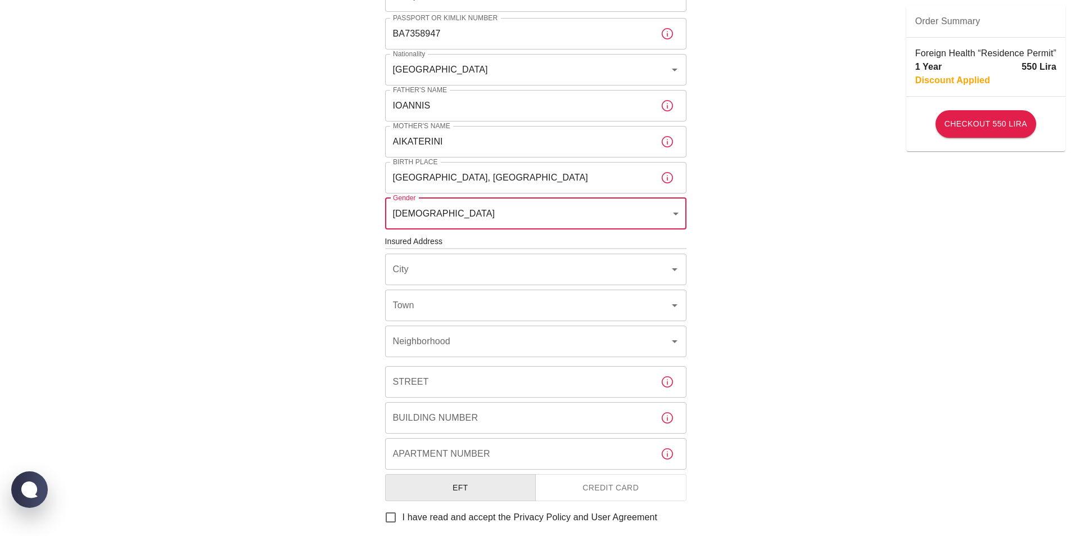
scroll to position [200, 0]
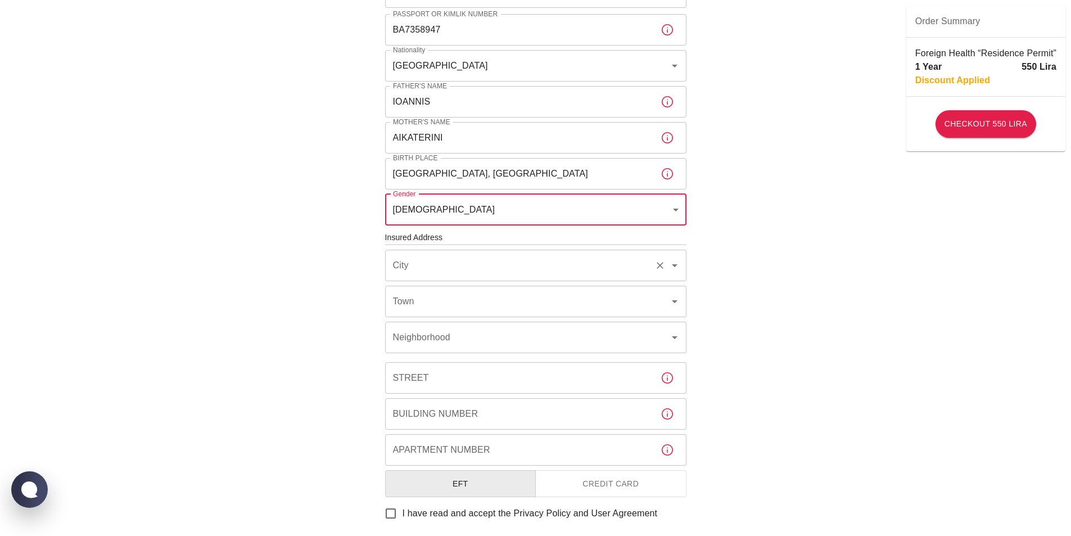
click at [585, 256] on input "City" at bounding box center [520, 265] width 260 height 21
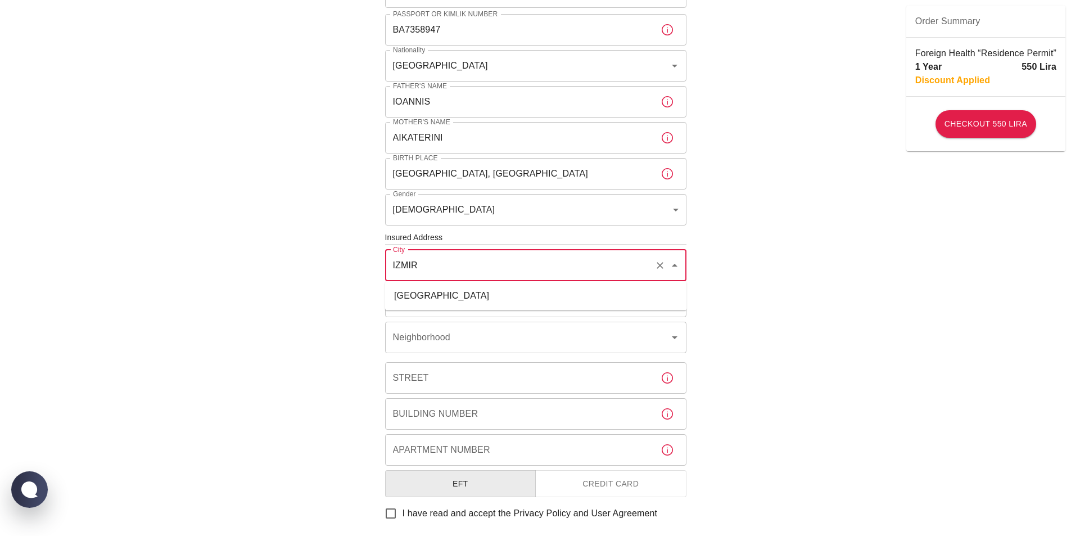
click at [566, 314] on div "Town" at bounding box center [535, 301] width 301 height 31
type input "IZMIR"
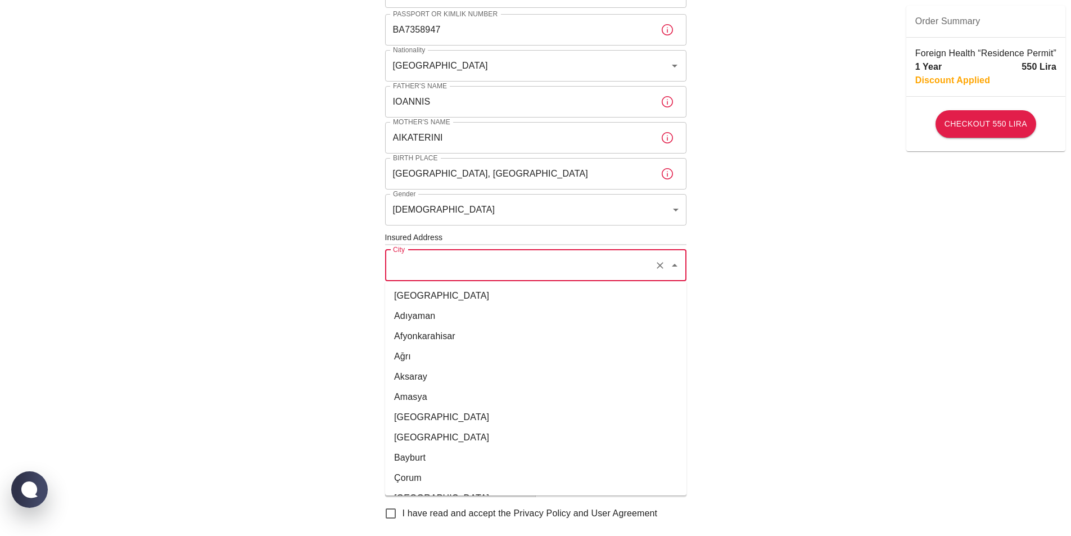
click at [558, 268] on input "City" at bounding box center [520, 265] width 260 height 21
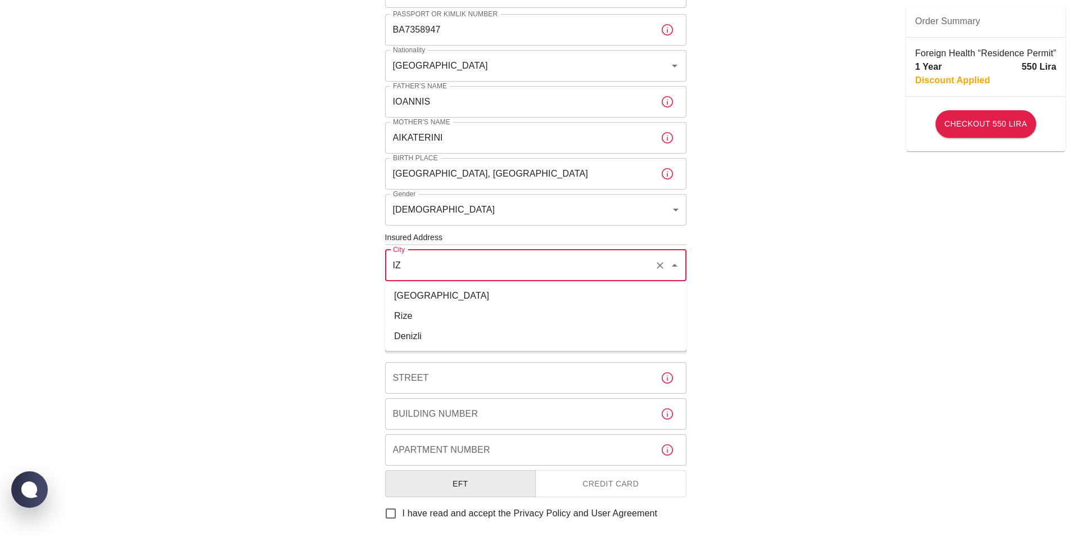
click at [554, 296] on li "İzmir" at bounding box center [535, 296] width 301 height 20
type input "İzmir"
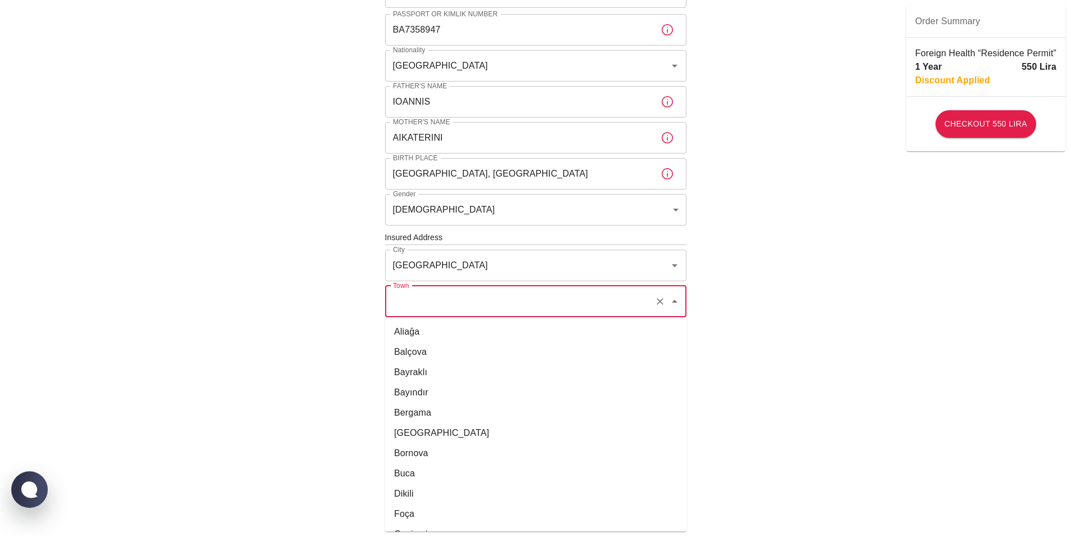
click at [543, 311] on input "Town" at bounding box center [520, 301] width 260 height 21
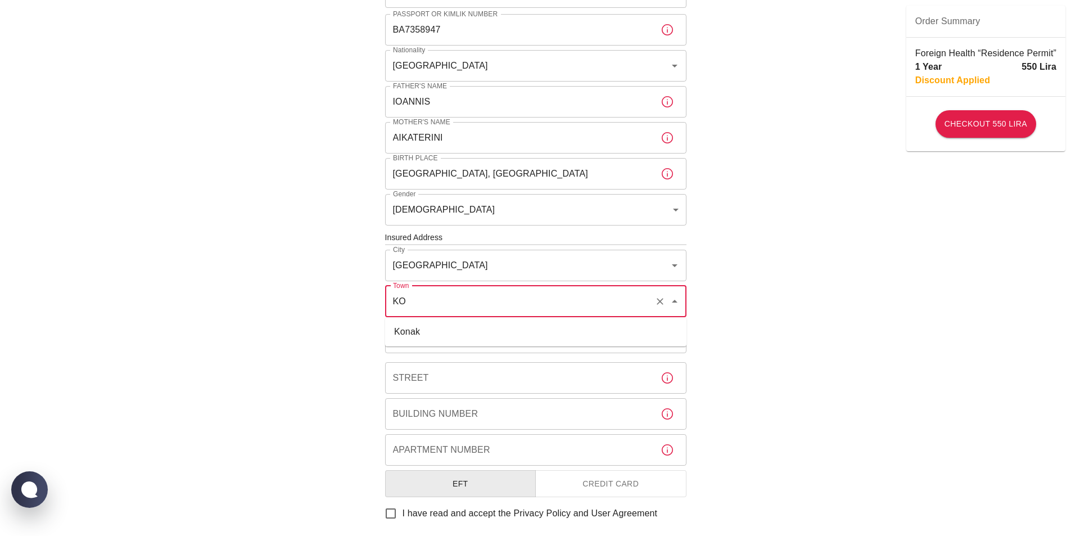
click at [531, 329] on li "Konak" at bounding box center [535, 332] width 301 height 20
type input "Konak"
click at [523, 339] on input "Neighborhood" at bounding box center [520, 337] width 260 height 21
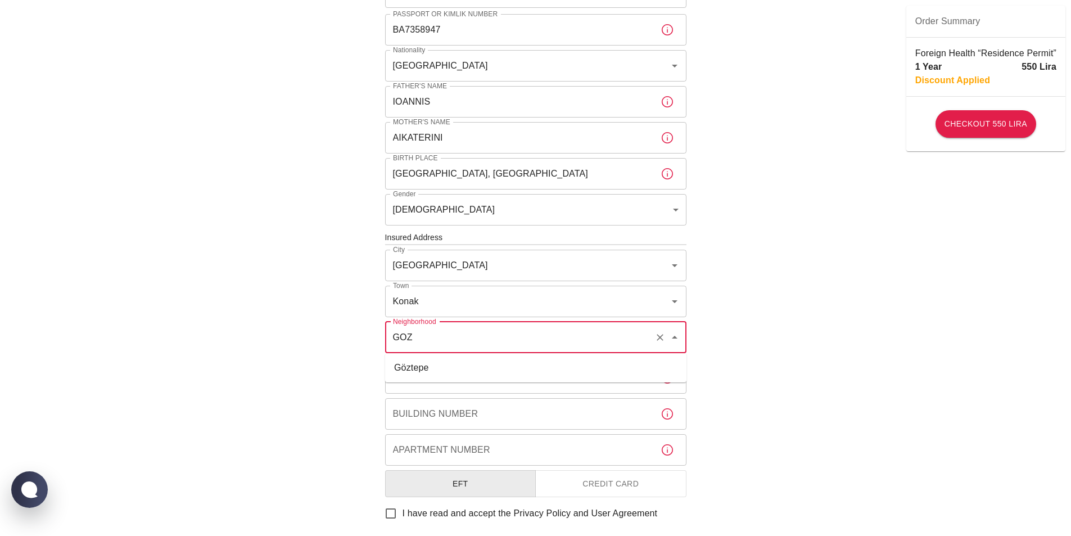
click at [508, 365] on li "Göztepe" at bounding box center [535, 368] width 301 height 20
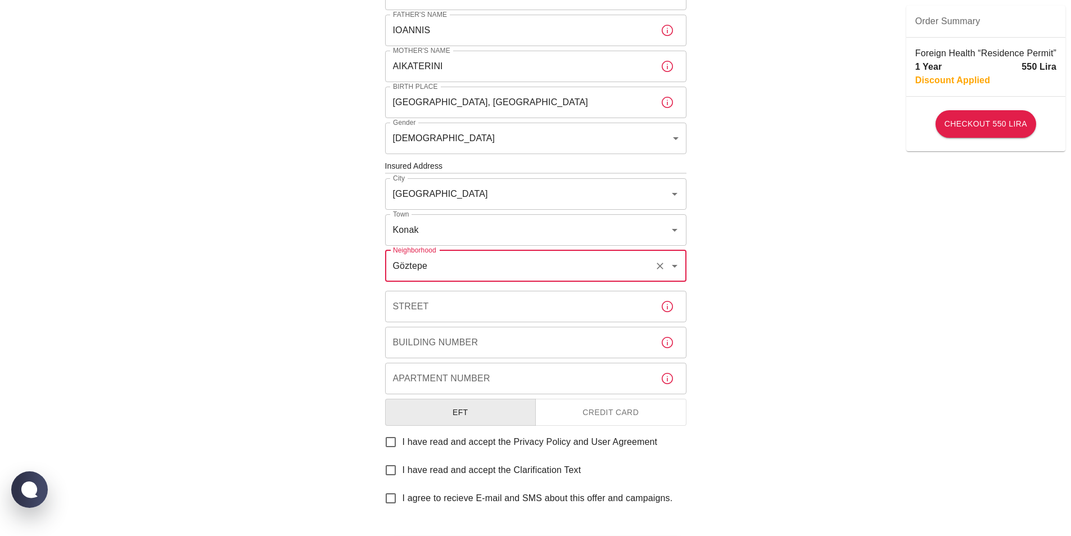
scroll to position [336, 0]
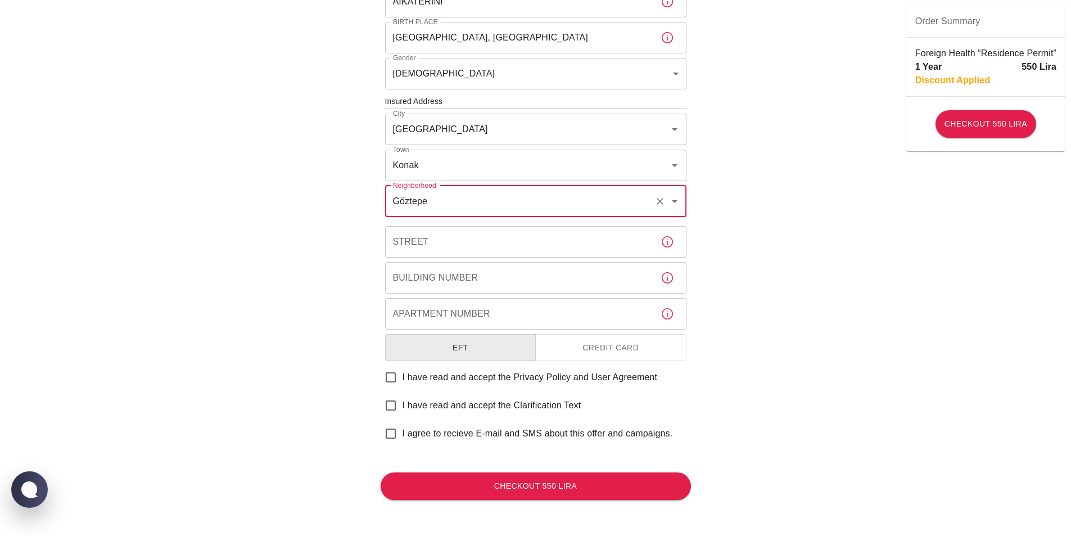
type input "Göztepe"
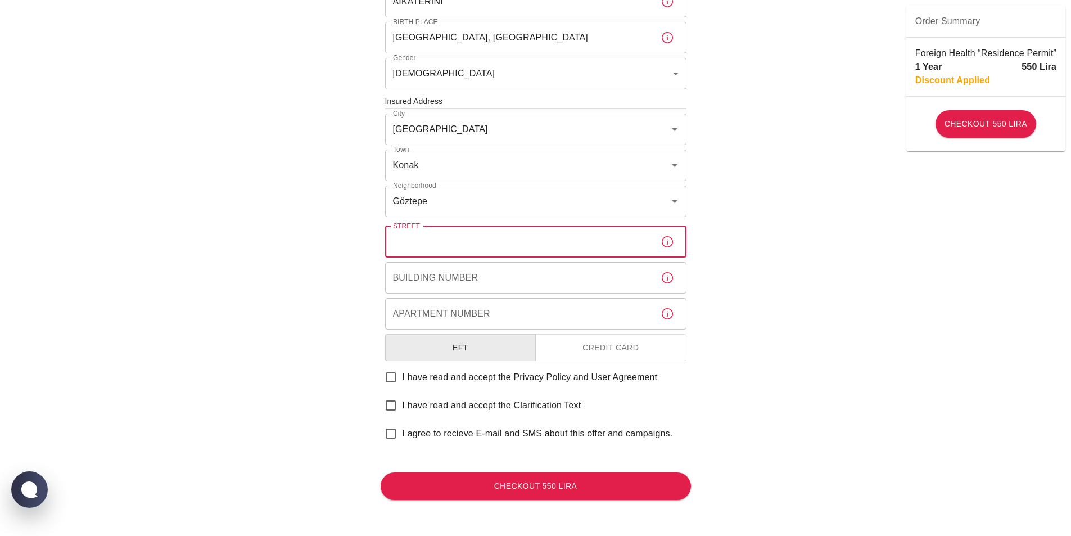
click at [528, 250] on input "Street" at bounding box center [518, 241] width 266 height 31
type input "3"
type input "89 SOKAK"
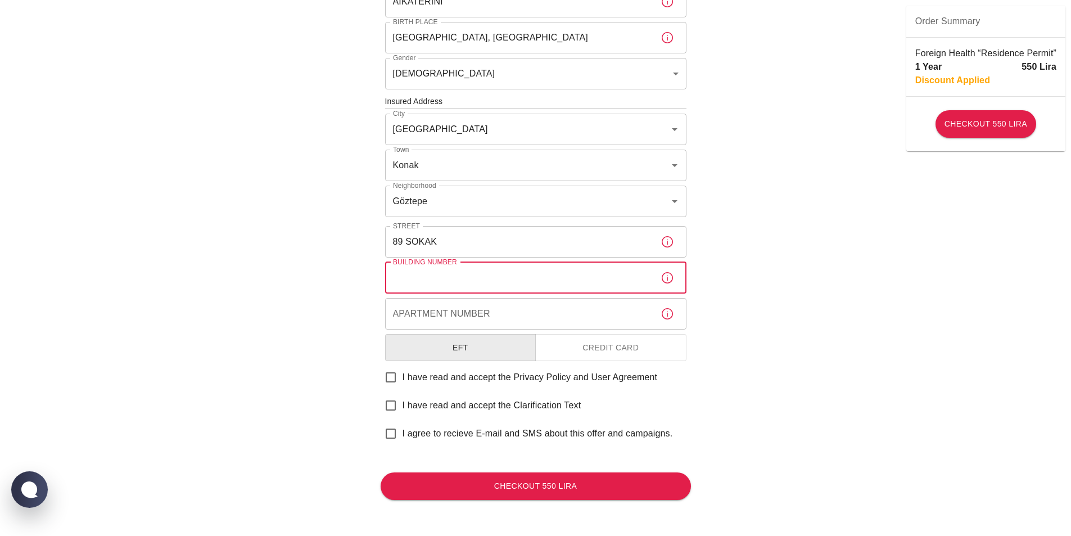
click at [512, 275] on input "Building Number" at bounding box center [518, 277] width 266 height 31
type input "NO 37"
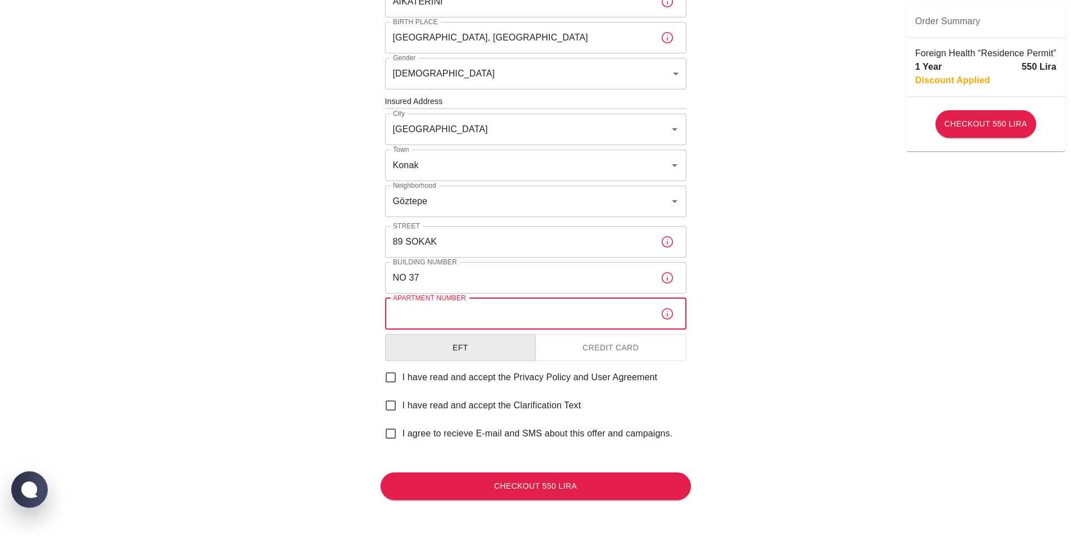
click at [504, 305] on input "Apartment Number" at bounding box center [518, 313] width 266 height 31
type input "DAIRE 5"
click at [394, 381] on input "I have read and accept the Privacy Policy and User Agreement" at bounding box center [391, 377] width 24 height 24
checkbox input "true"
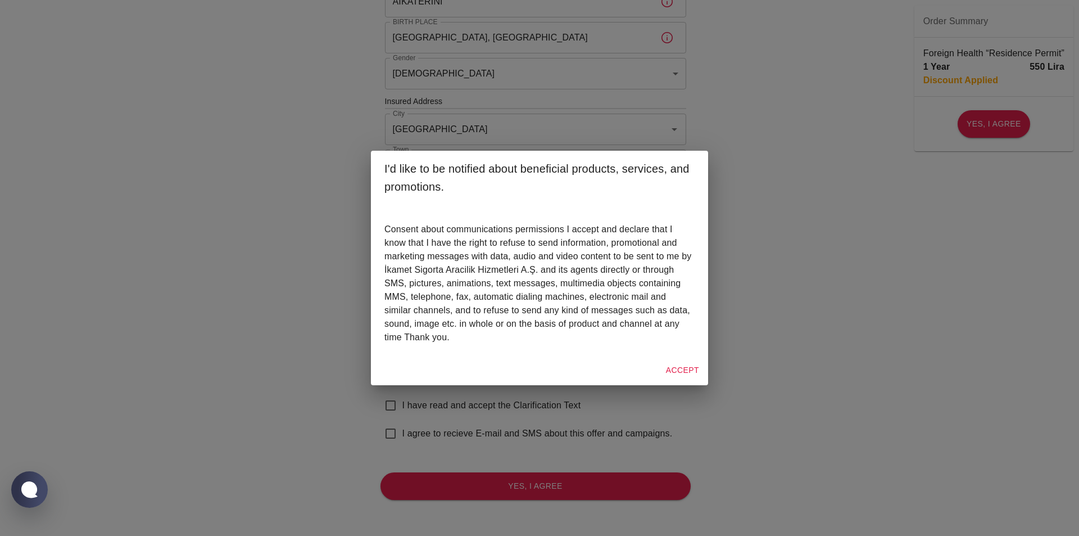
click at [677, 366] on button "Accept" at bounding box center [683, 370] width 42 height 21
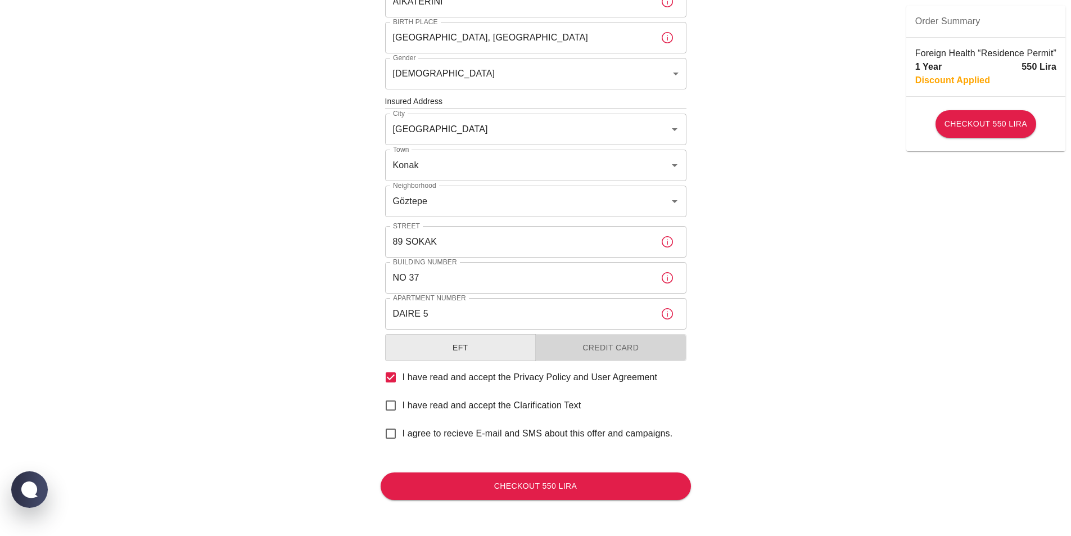
click at [640, 351] on button "Credit Card" at bounding box center [610, 348] width 151 height 28
click at [382, 409] on input "I have read and accept the Clarification Text" at bounding box center [391, 406] width 24 height 24
checkbox input "true"
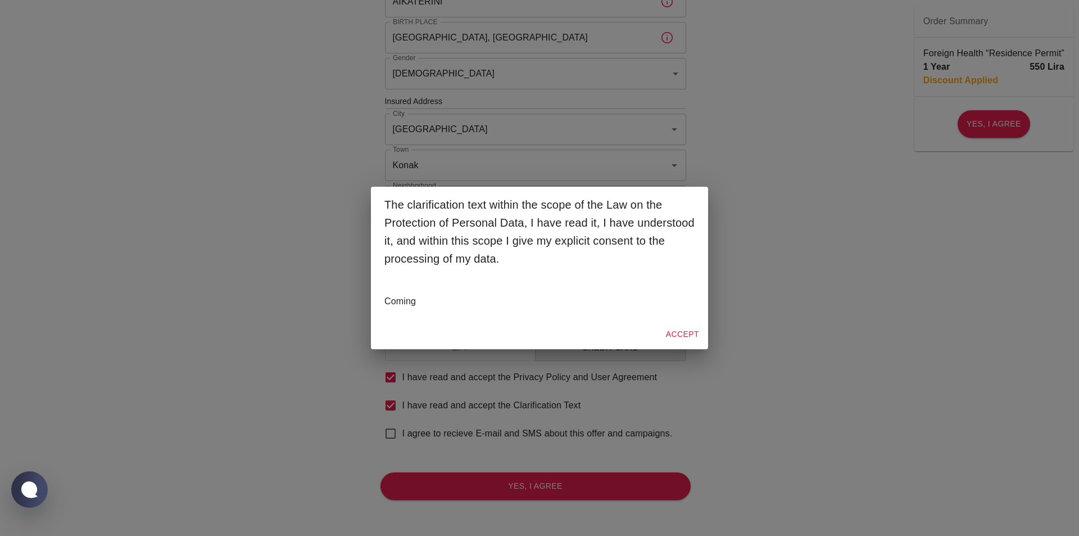
click at [678, 335] on button "Accept" at bounding box center [683, 334] width 42 height 21
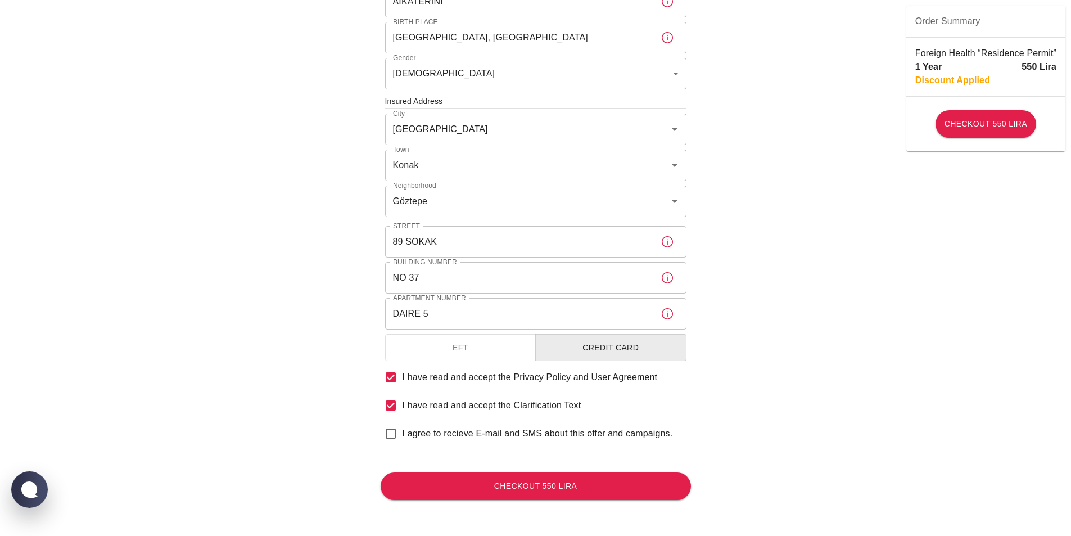
click at [405, 436] on span "I agree to recieve E-mail and SMS about this offer and campaigns." at bounding box center [538, 433] width 270 height 13
click at [403, 436] on input "I agree to recieve E-mail and SMS about this offer and campaigns." at bounding box center [391, 434] width 24 height 24
checkbox input "true"
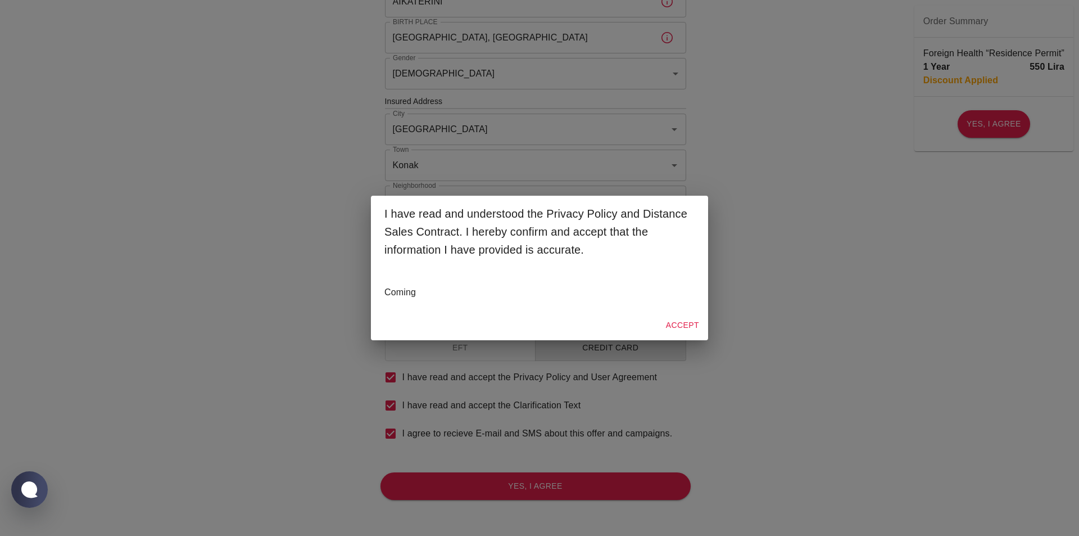
click at [704, 328] on div "Accept" at bounding box center [539, 325] width 337 height 30
click at [699, 328] on button "Accept" at bounding box center [683, 325] width 42 height 21
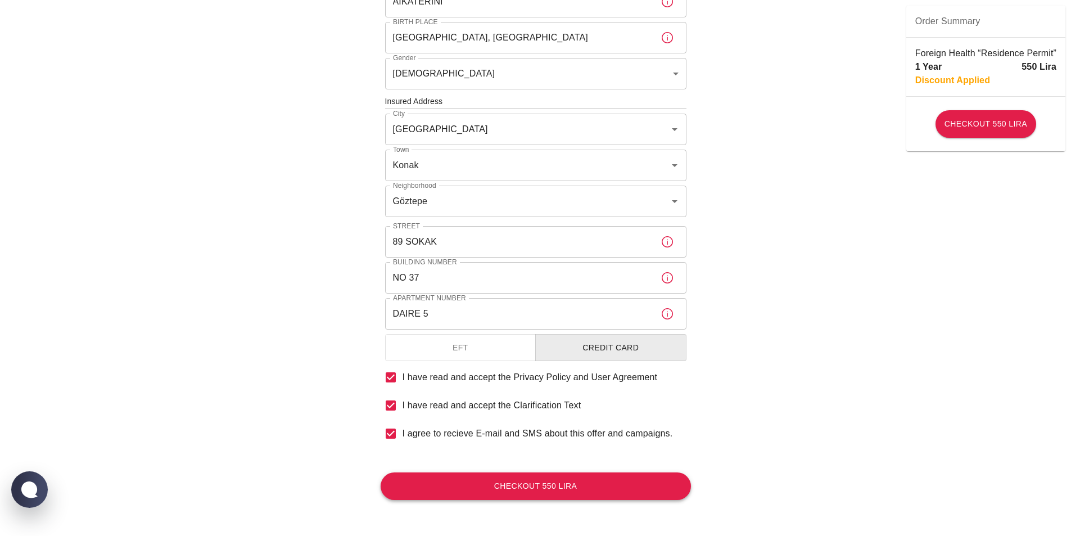
click at [570, 489] on button "Checkout 550 Lira" at bounding box center [536, 486] width 310 height 28
click at [1005, 129] on button "Checkout 550 Lira" at bounding box center [986, 124] width 101 height 28
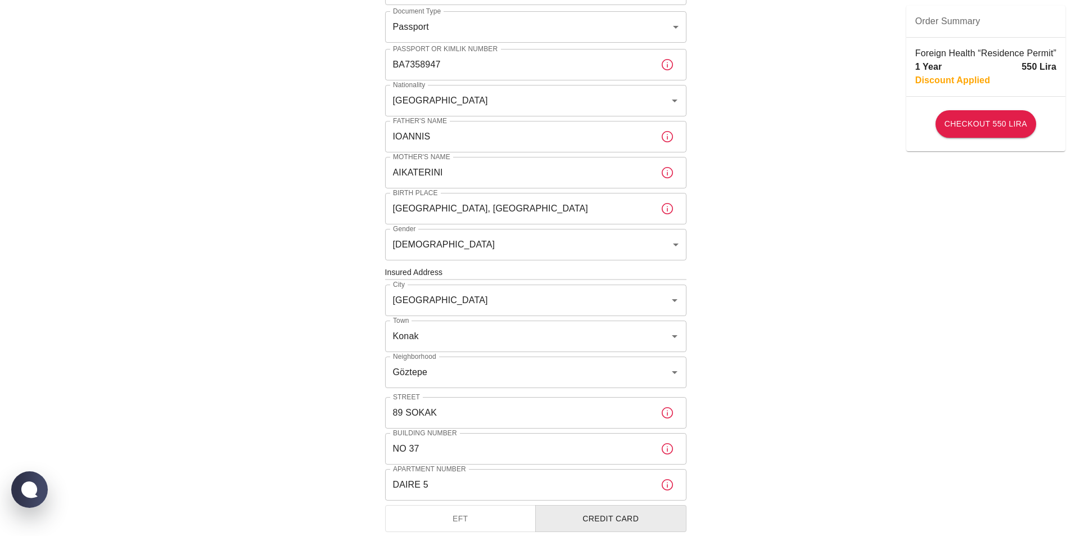
scroll to position [0, 0]
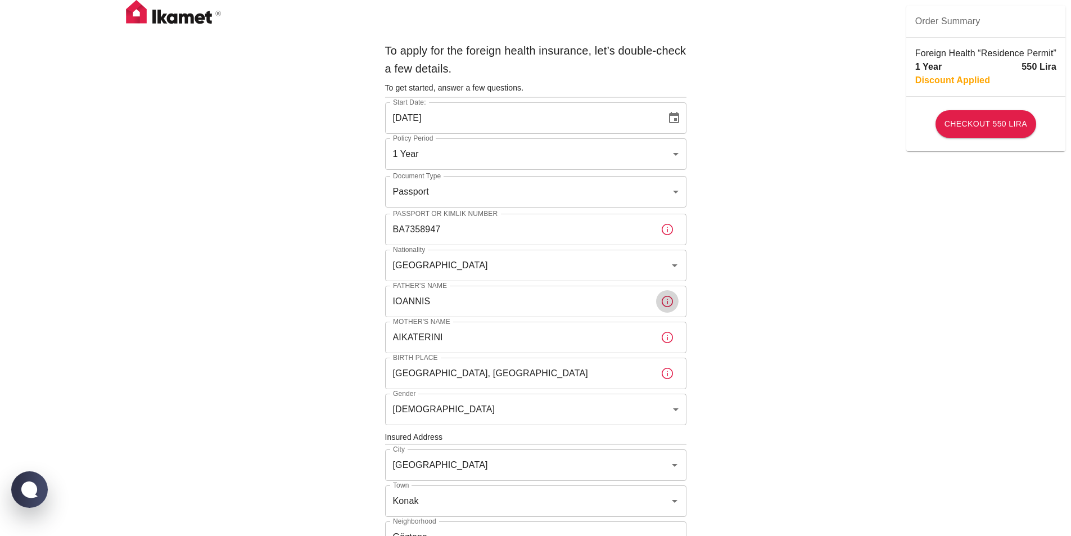
click at [666, 304] on icon "button" at bounding box center [667, 301] width 13 height 13
click at [667, 304] on icon "button" at bounding box center [667, 301] width 13 height 13
click at [668, 231] on icon "button" at bounding box center [667, 229] width 13 height 13
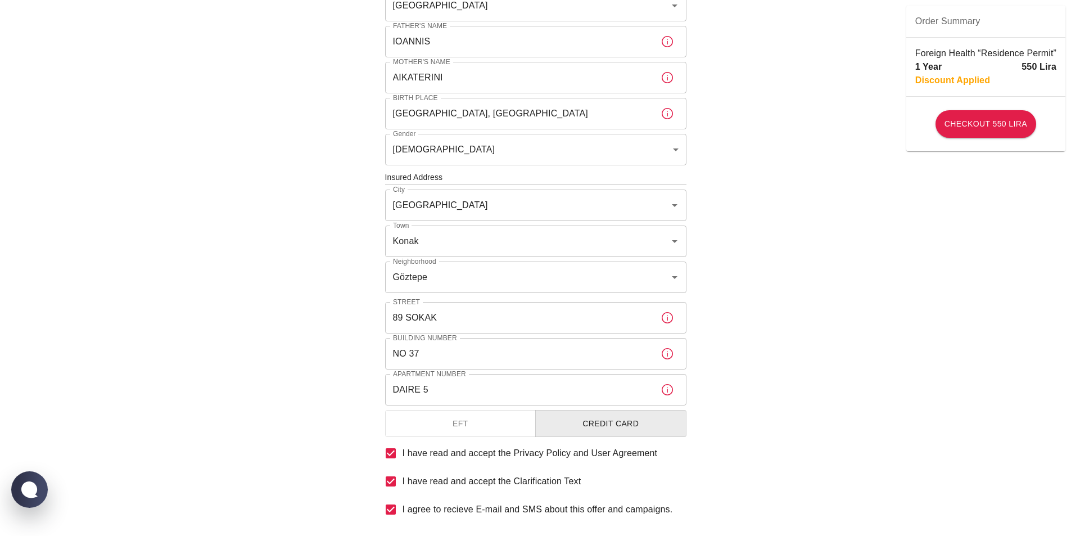
scroll to position [336, 0]
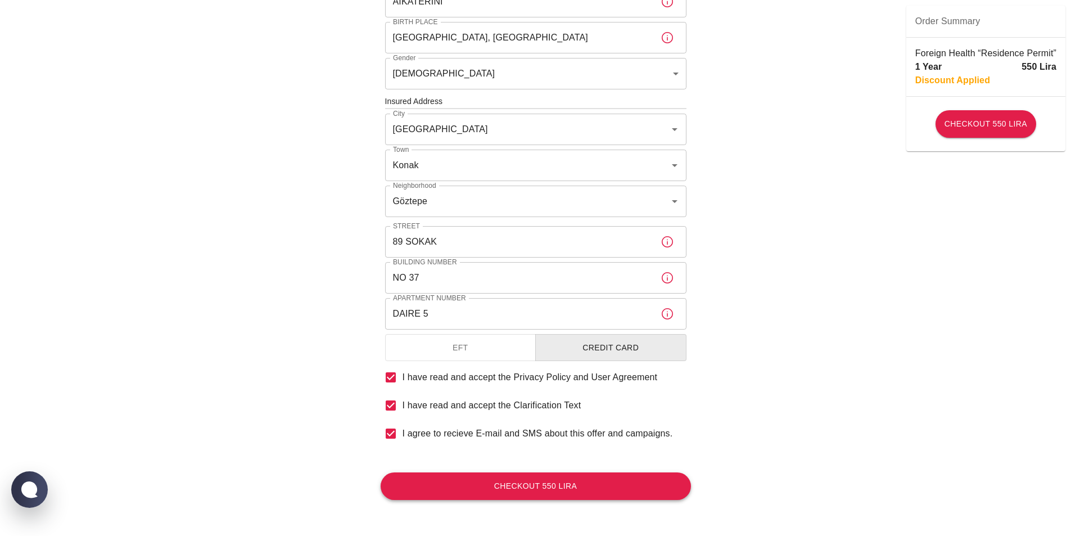
click at [516, 491] on button "Checkout 550 Lira" at bounding box center [536, 486] width 310 height 28
click at [519, 358] on button "EFT" at bounding box center [460, 348] width 151 height 28
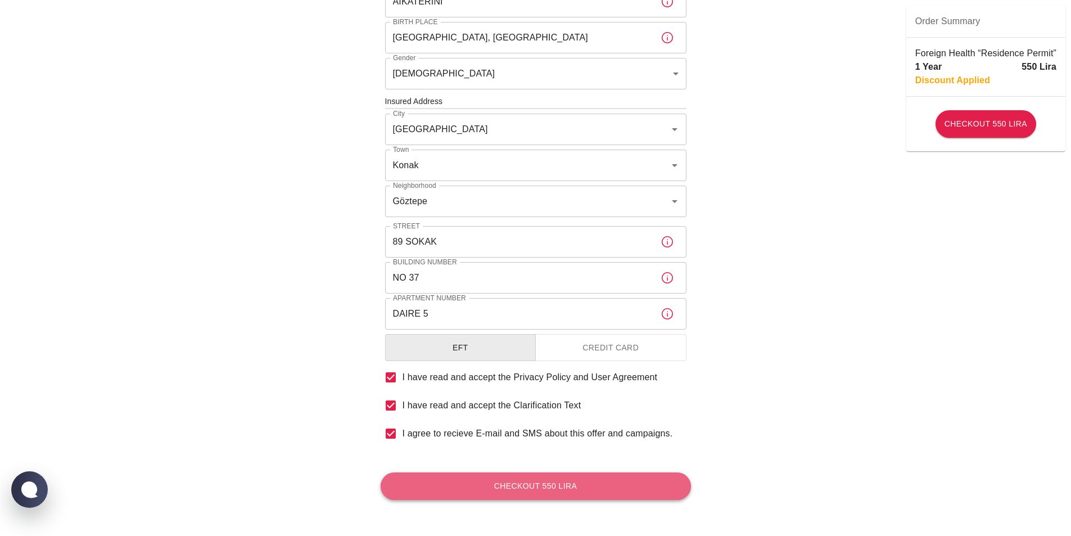
click at [560, 487] on button "Checkout 550 Lira" at bounding box center [536, 486] width 310 height 28
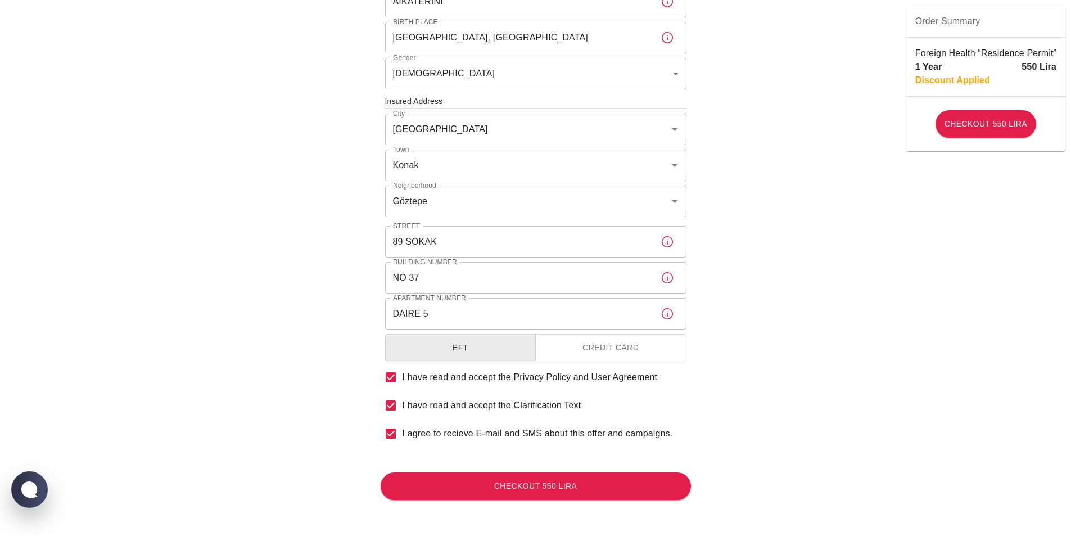
click at [645, 345] on button "Credit Card" at bounding box center [610, 348] width 151 height 28
click at [988, 129] on button "Checkout 550 Lira" at bounding box center [986, 124] width 101 height 28
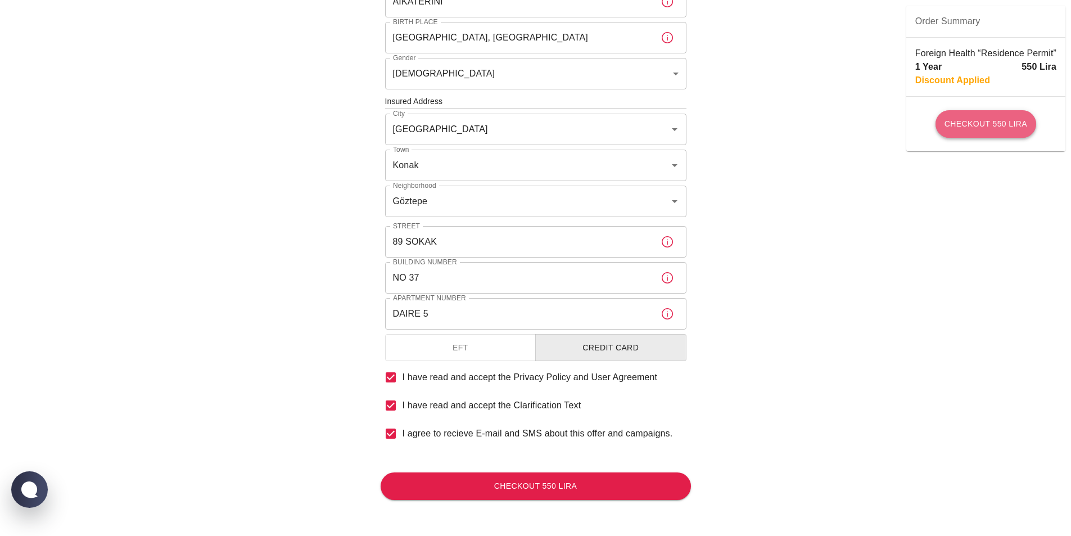
click at [988, 129] on button "Checkout 550 Lira" at bounding box center [986, 124] width 101 height 28
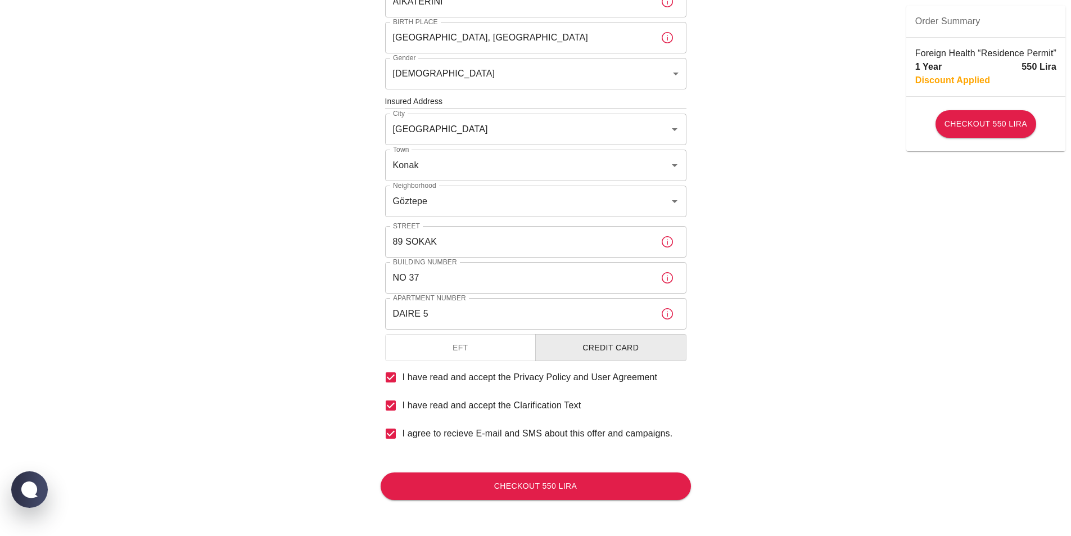
click at [819, 156] on div "To apply for the foreign health insurance, let’s double-check a few details. To…" at bounding box center [535, 99] width 1071 height 871
click at [518, 504] on div "To apply for the foreign health insurance, let’s double-check a few details. To…" at bounding box center [535, 118] width 337 height 834
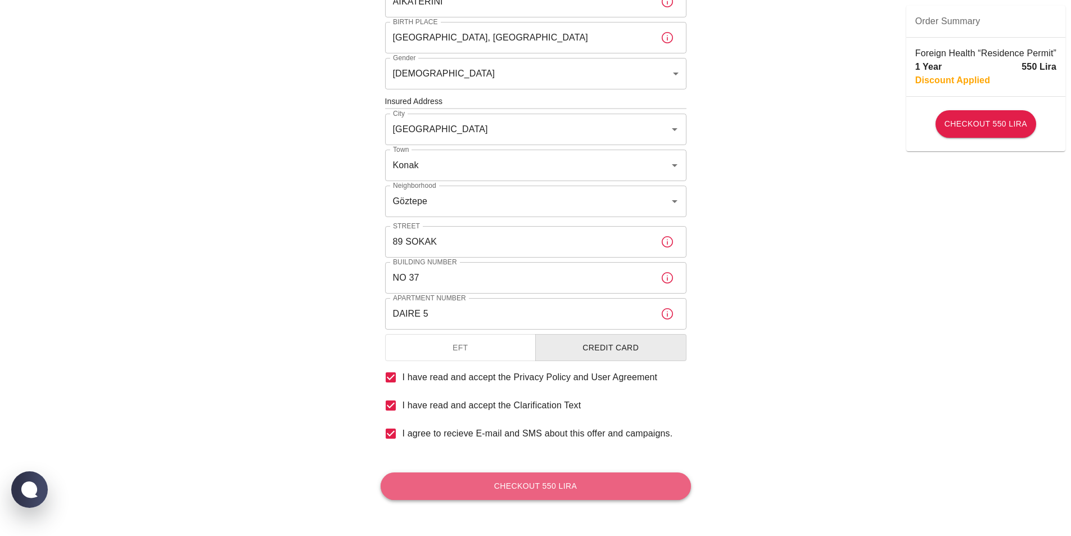
click at [524, 483] on button "Checkout 550 Lira" at bounding box center [536, 486] width 310 height 28
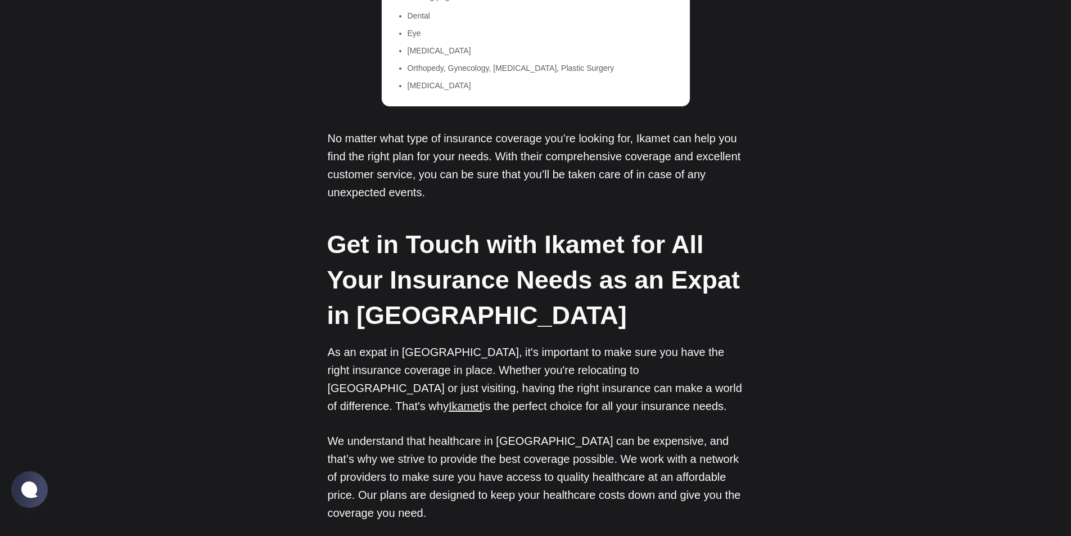
scroll to position [5108, 0]
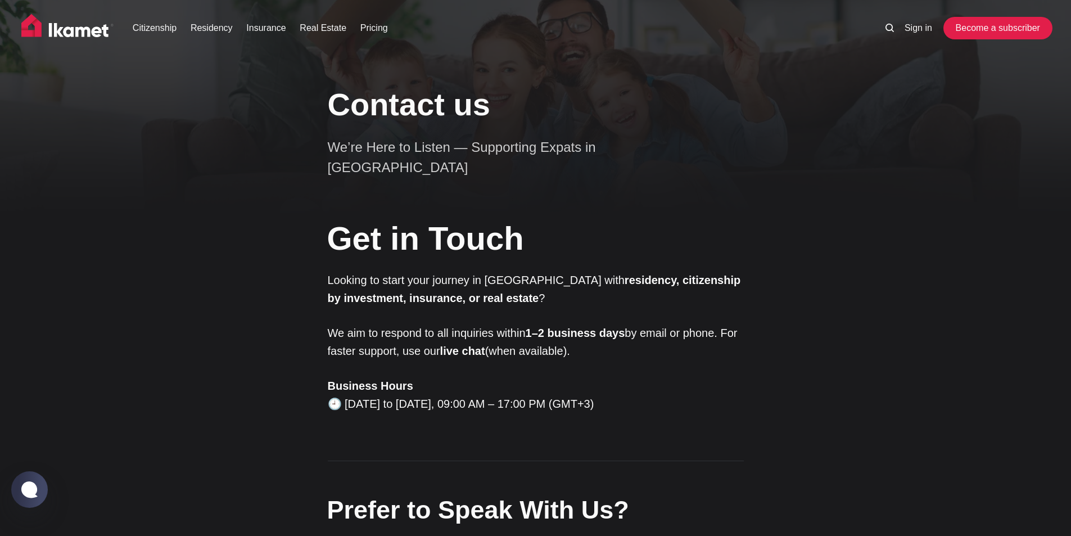
click at [1009, 32] on link "Become a subscriber" at bounding box center [997, 28] width 103 height 22
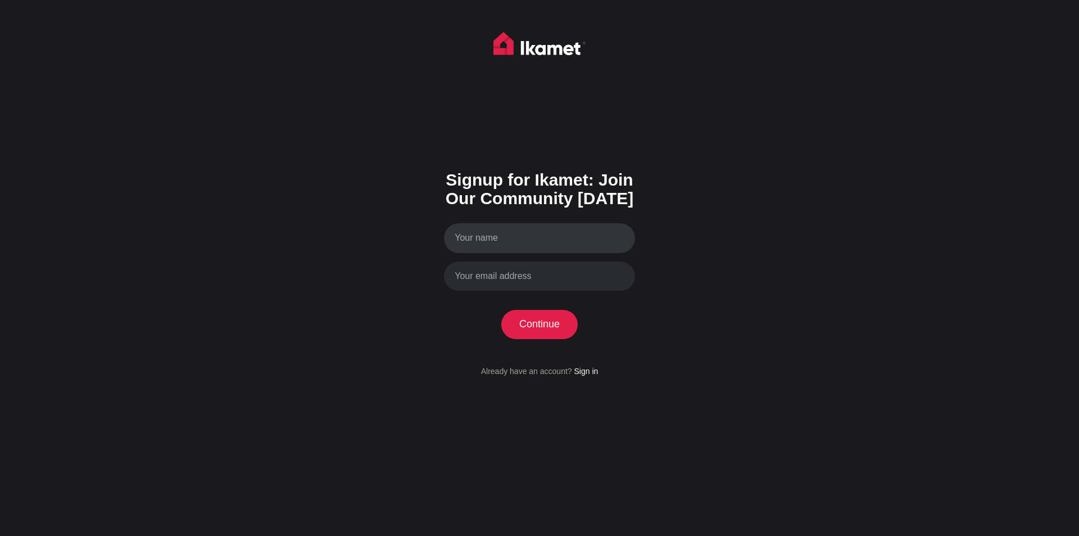
click at [519, 245] on input "Your name" at bounding box center [539, 238] width 191 height 30
type input "NIKOLETTA PAVLAKI"
click at [581, 277] on input "Your email address" at bounding box center [539, 276] width 191 height 30
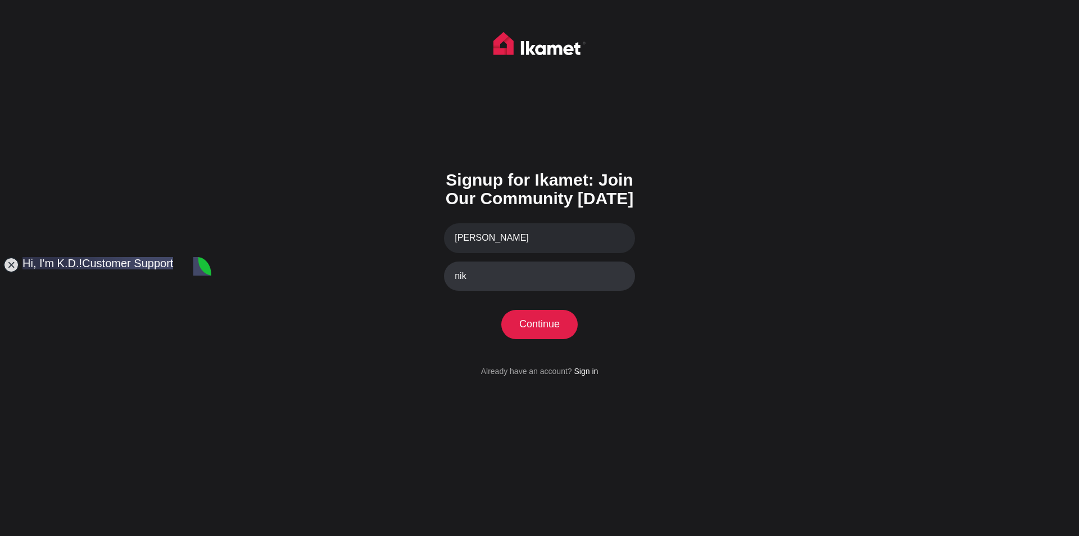
type input "nikjp21@gmail.com"
click at [557, 326] on button "Continue" at bounding box center [539, 324] width 77 height 29
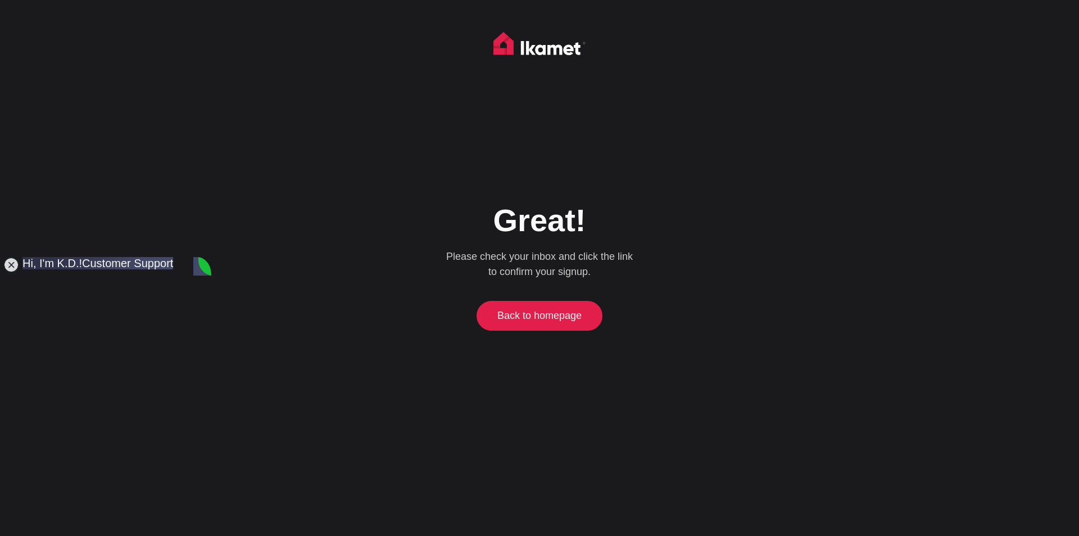
click at [569, 320] on link "Back to homepage" at bounding box center [540, 315] width 121 height 29
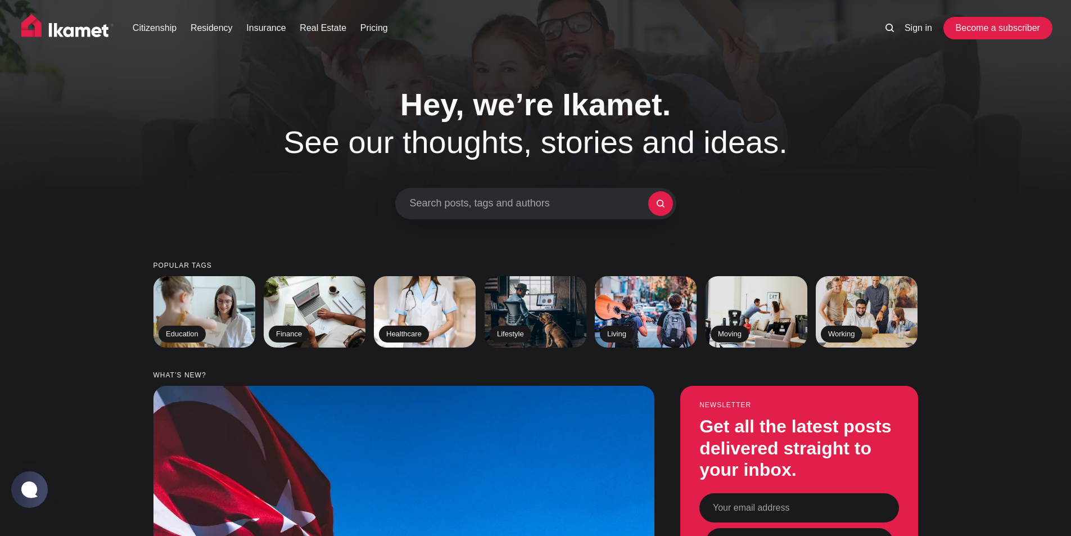
click at [997, 31] on link "Become a subscriber" at bounding box center [997, 28] width 103 height 22
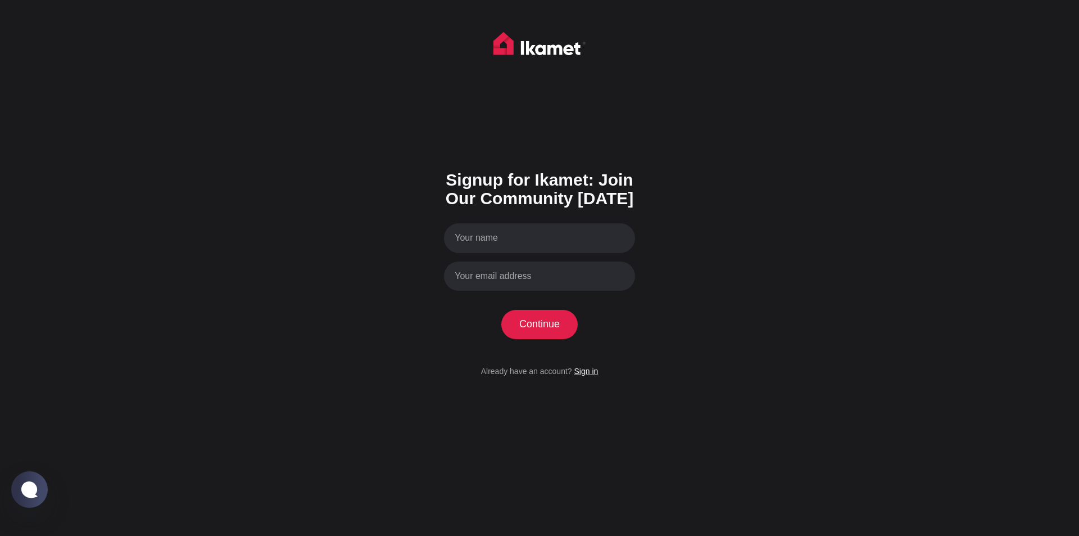
click at [582, 368] on link "Sign in" at bounding box center [586, 371] width 24 height 9
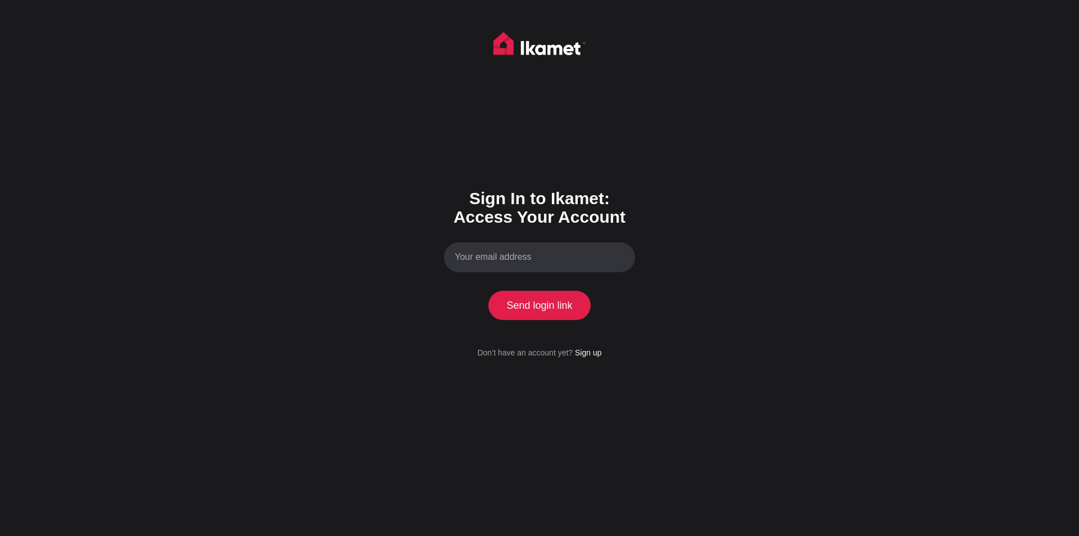
click at [575, 259] on input "Your email address" at bounding box center [539, 257] width 191 height 30
type input "[EMAIL_ADDRESS][DOMAIN_NAME]"
click at [566, 309] on button "Send login link" at bounding box center [540, 305] width 102 height 29
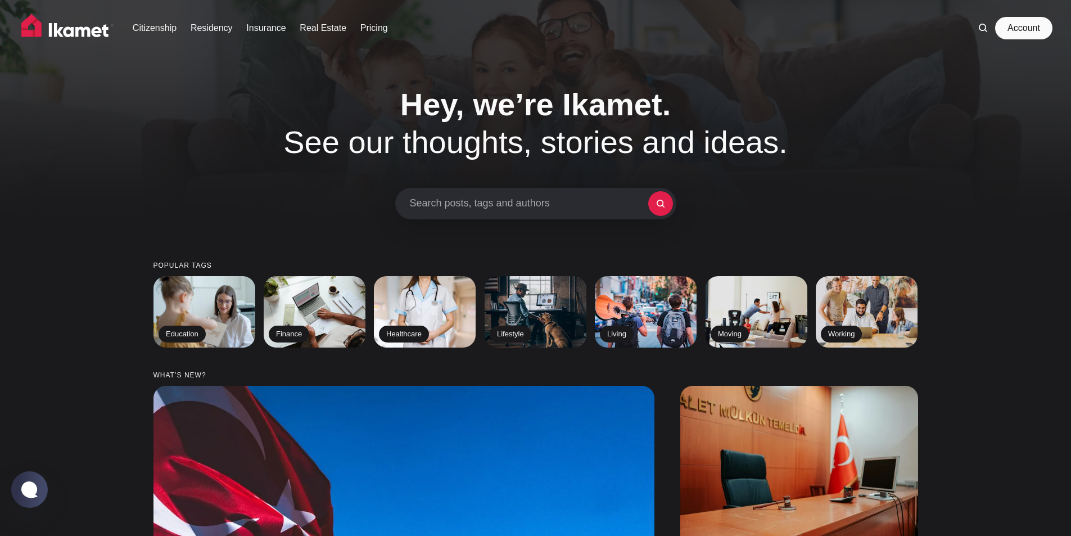
click at [856, 24] on link "Account" at bounding box center [1024, 28] width 52 height 22
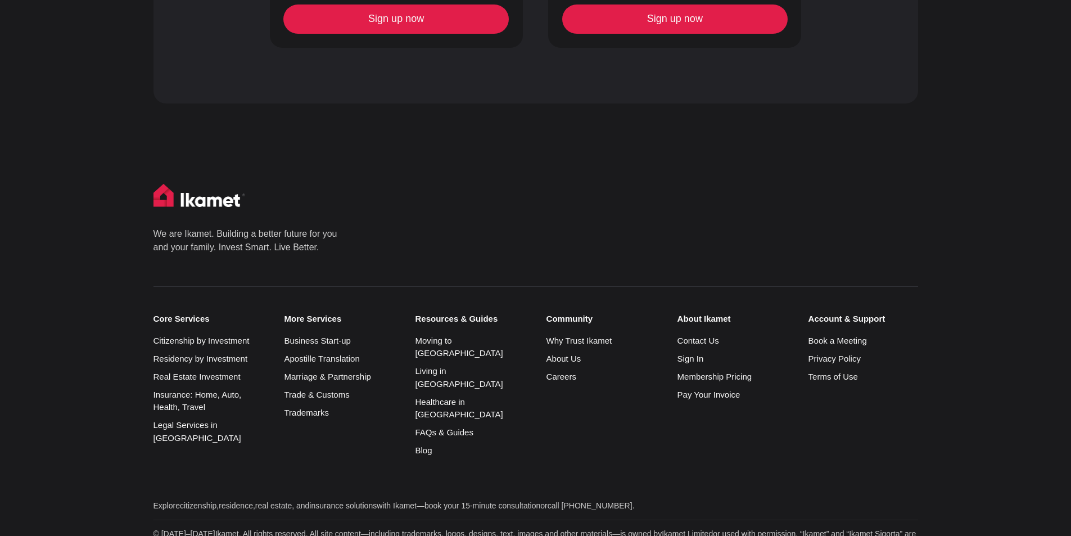
scroll to position [1336, 0]
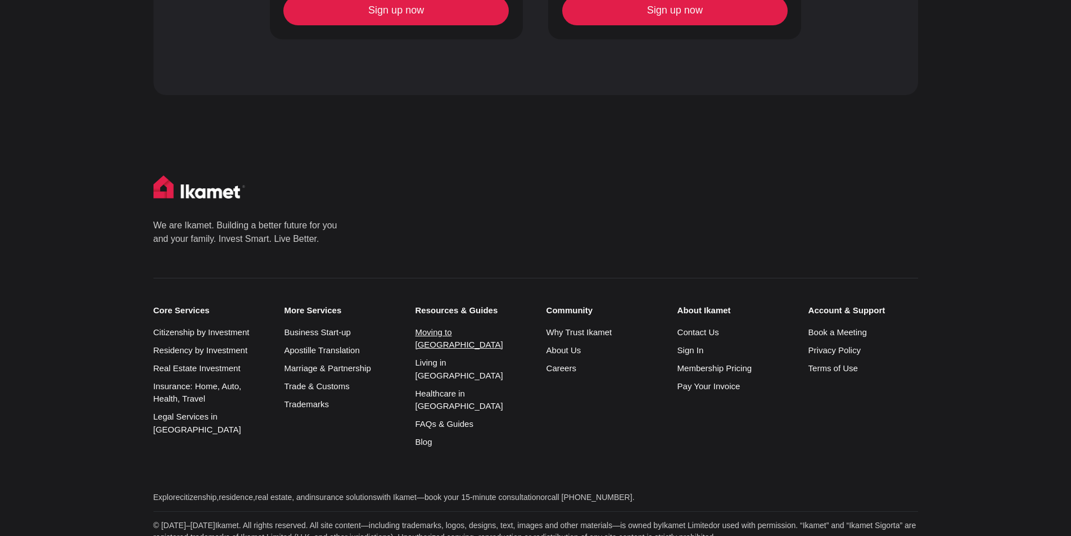
click at [459, 327] on link "Moving to [GEOGRAPHIC_DATA]" at bounding box center [459, 338] width 88 height 22
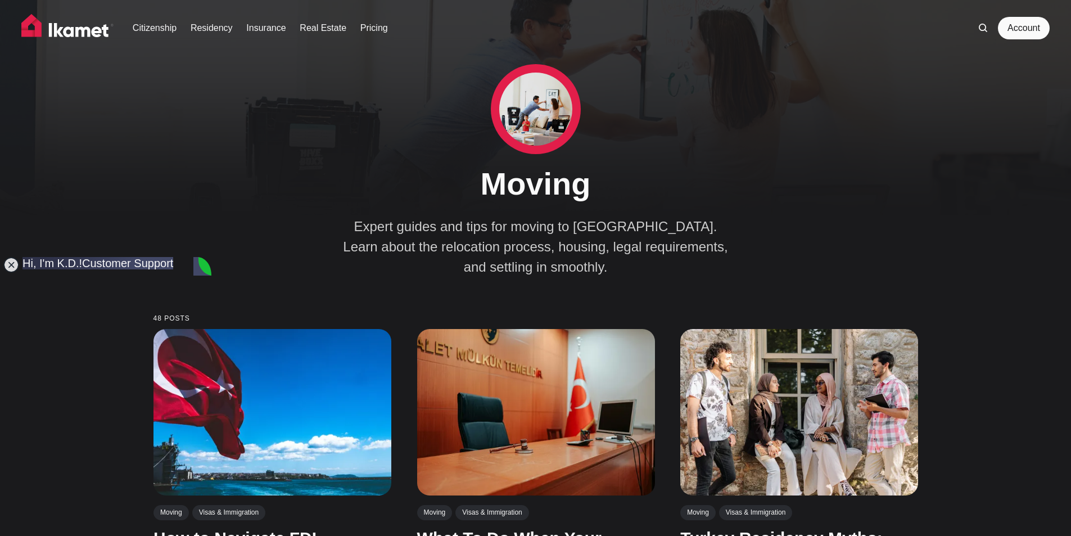
type textarea "HI, IM LOOKING FOR HEALTH INSURANCE FOR EXPATS"
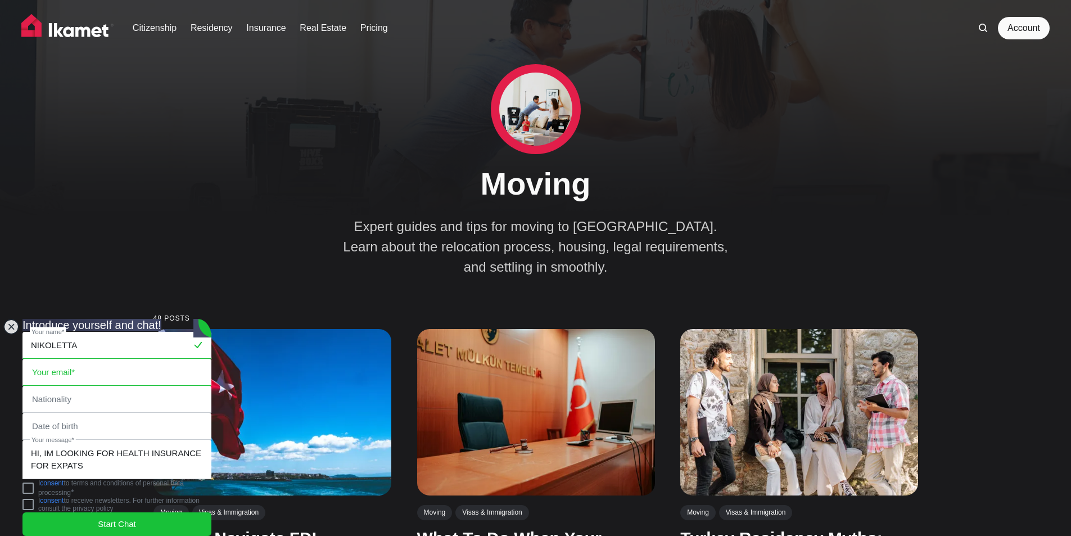
type input "NIKOLETTA"
click at [62, 359] on input "email" at bounding box center [117, 372] width 188 height 26
type input "nikjp21@gmail.com"
click at [101, 386] on input "Ελλάδα" at bounding box center [117, 399] width 188 height 26
type input "Ε"
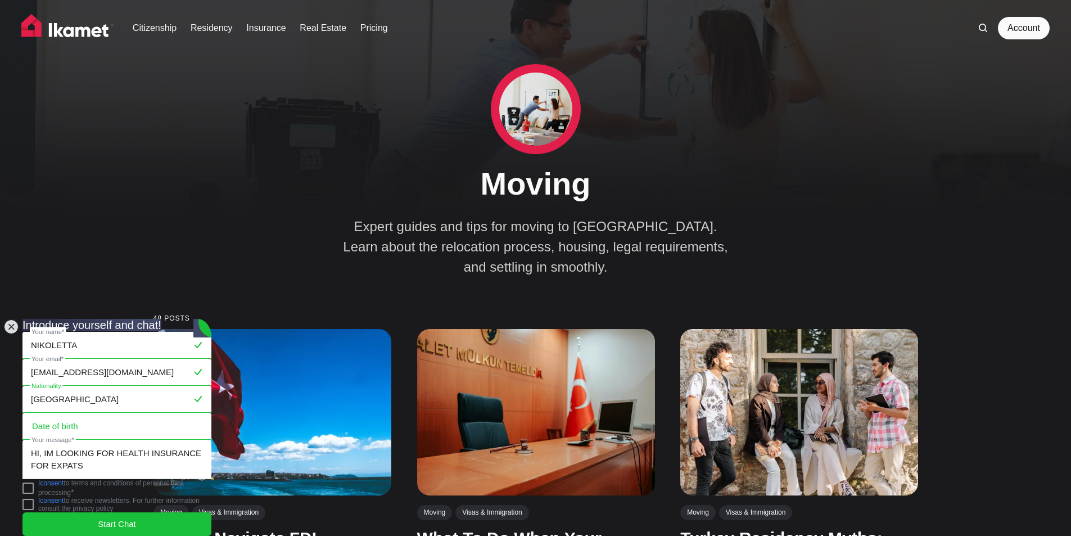
type input "GREECE"
click at [101, 413] on input "text" at bounding box center [117, 426] width 188 height 26
type input "21/06/2002"
click at [34, 482] on jdiv at bounding box center [27, 487] width 11 height 11
click at [109, 518] on span "Start Chat" at bounding box center [117, 524] width 38 height 12
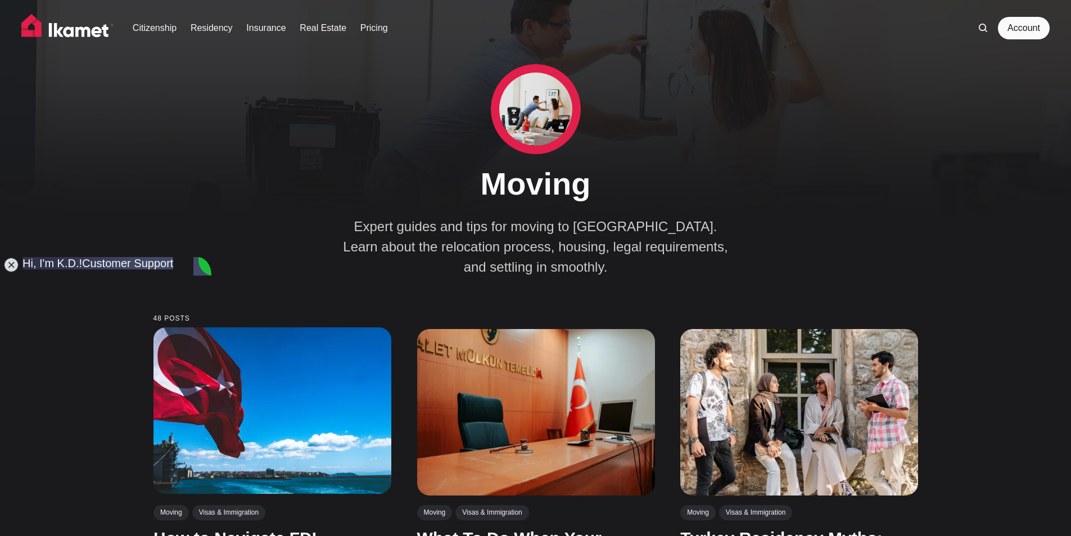
scroll to position [6, 0]
type textarea "GREAT, YOU?"
type textarea "YES AND IM LOOKING FOR HEALTH INSURANCE"
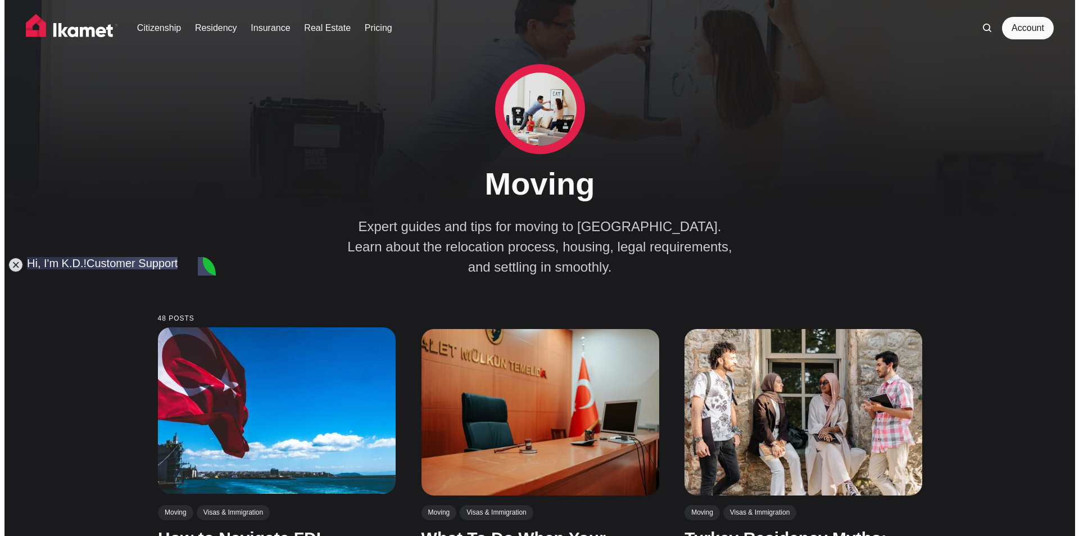
scroll to position [230, 0]
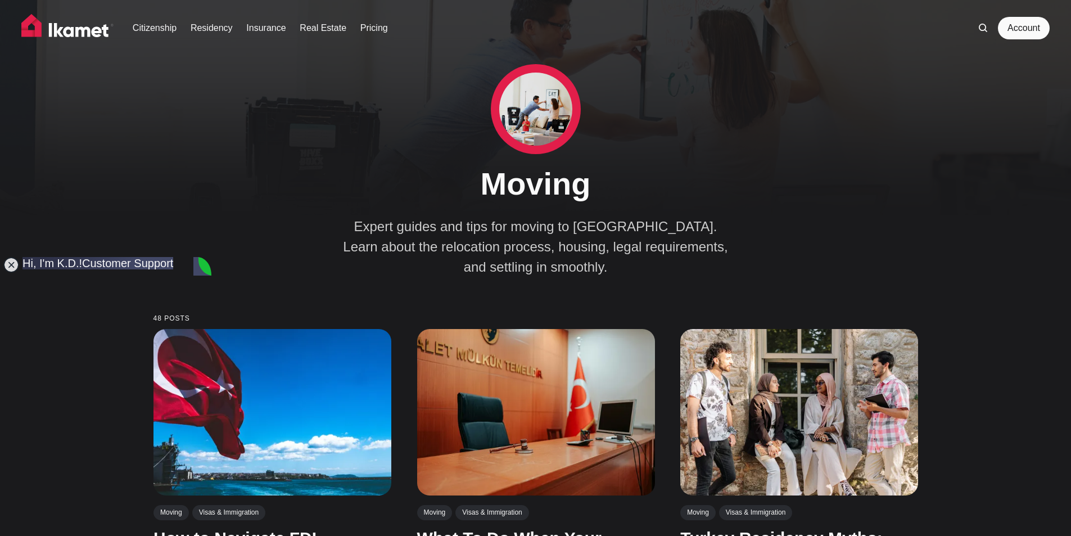
click at [979, 29] on icon at bounding box center [983, 28] width 8 height 8
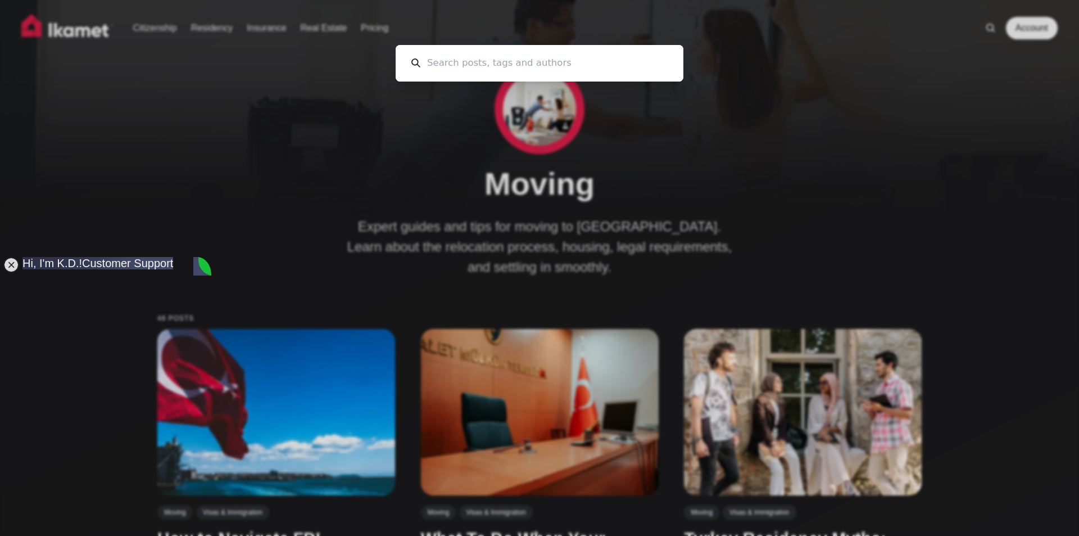
scroll to position [0, 0]
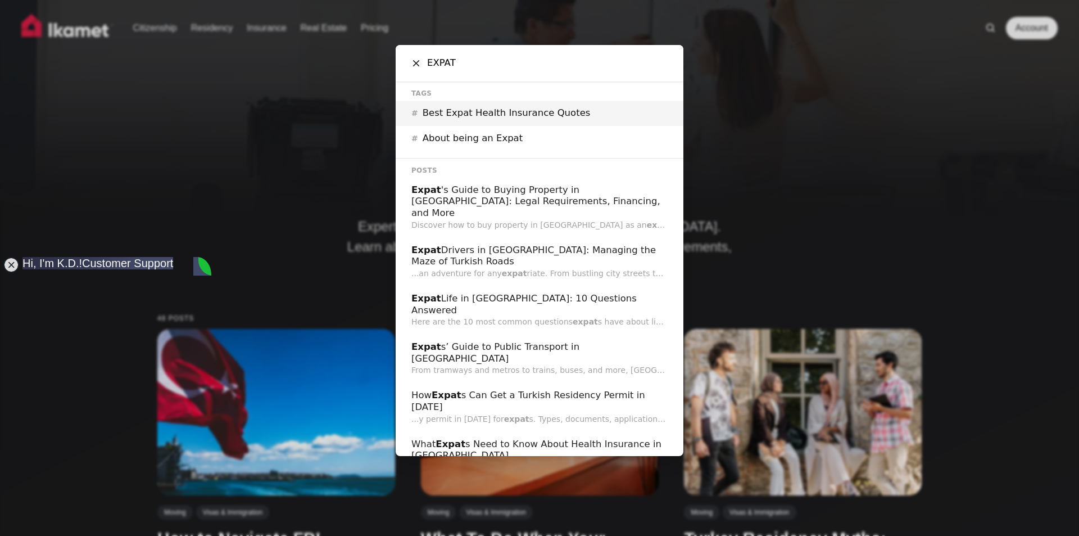
type input "EXPAT"
click at [540, 115] on h2 "Best Expat Health Insurance Quotes" at bounding box center [507, 113] width 168 height 12
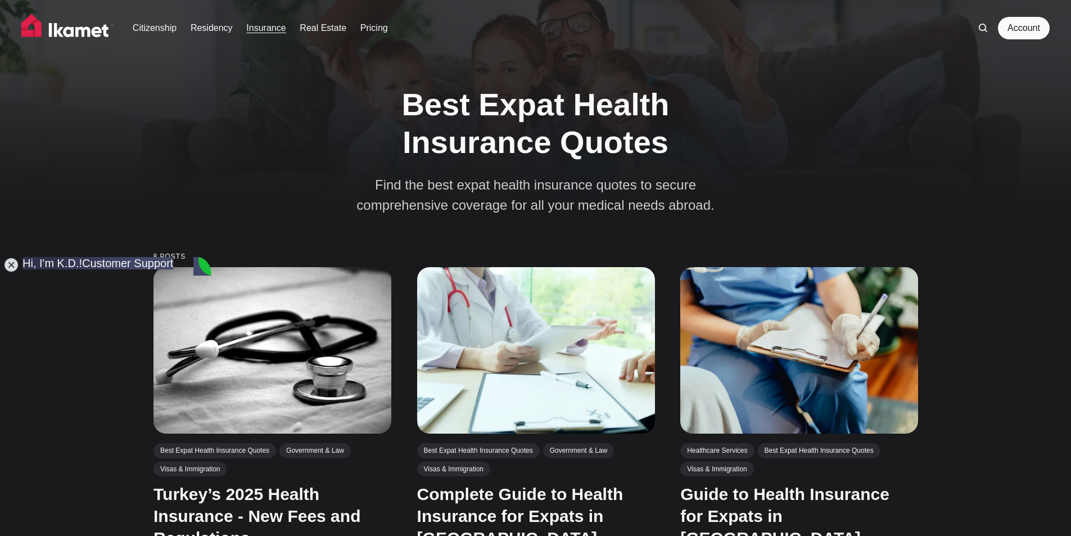
click at [261, 28] on link "Insurance" at bounding box center [265, 27] width 39 height 13
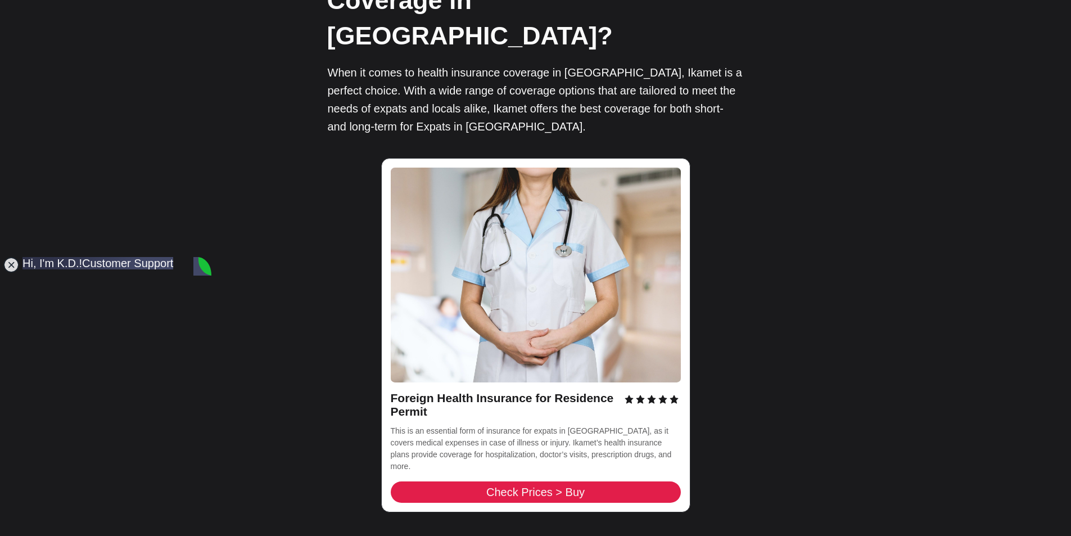
scroll to position [1557, 0]
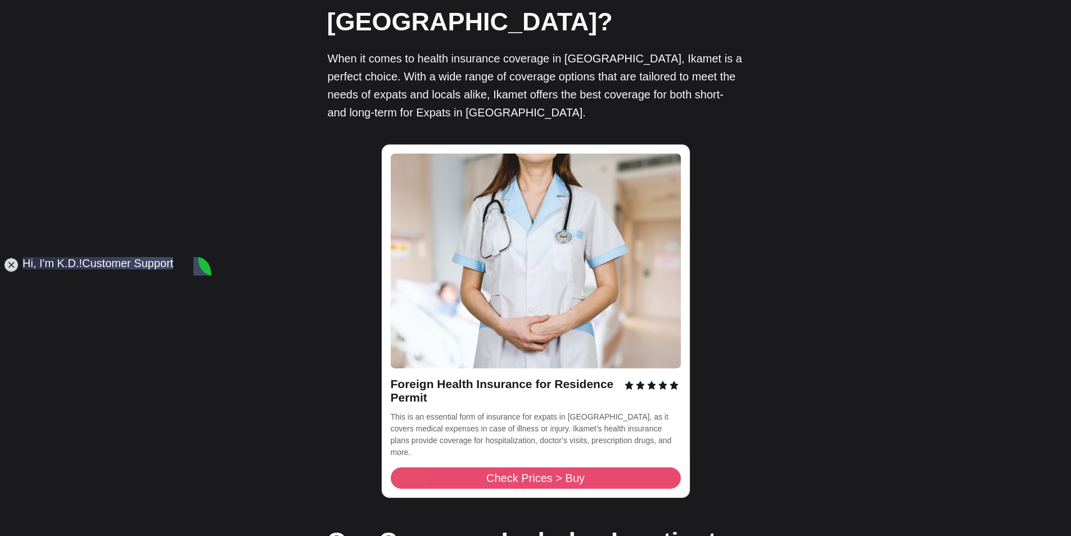
click at [589, 467] on link "Check Prices > Buy" at bounding box center [536, 477] width 290 height 21
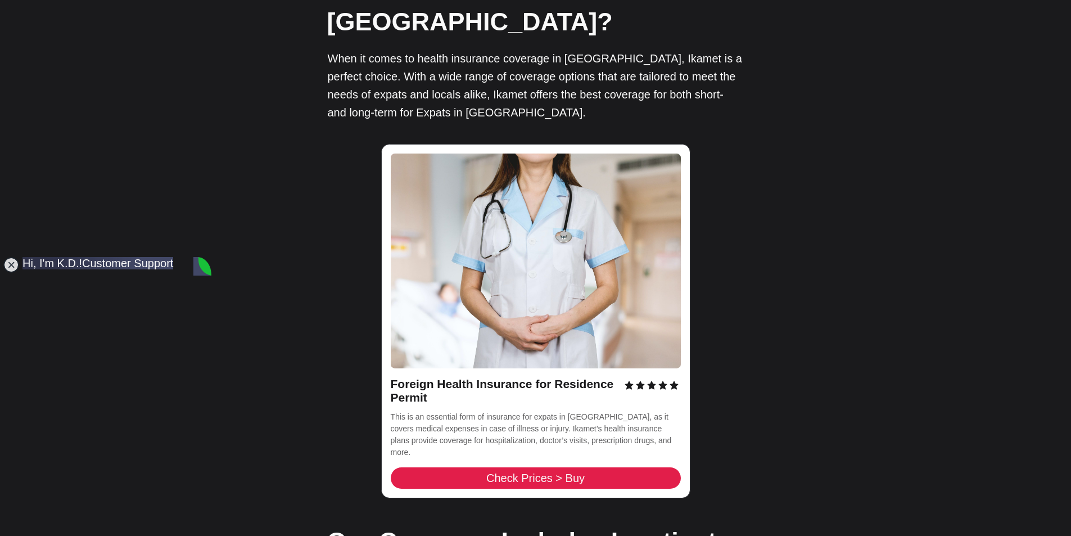
scroll to position [359, 0]
type textarea "YES"
type textarea "A"
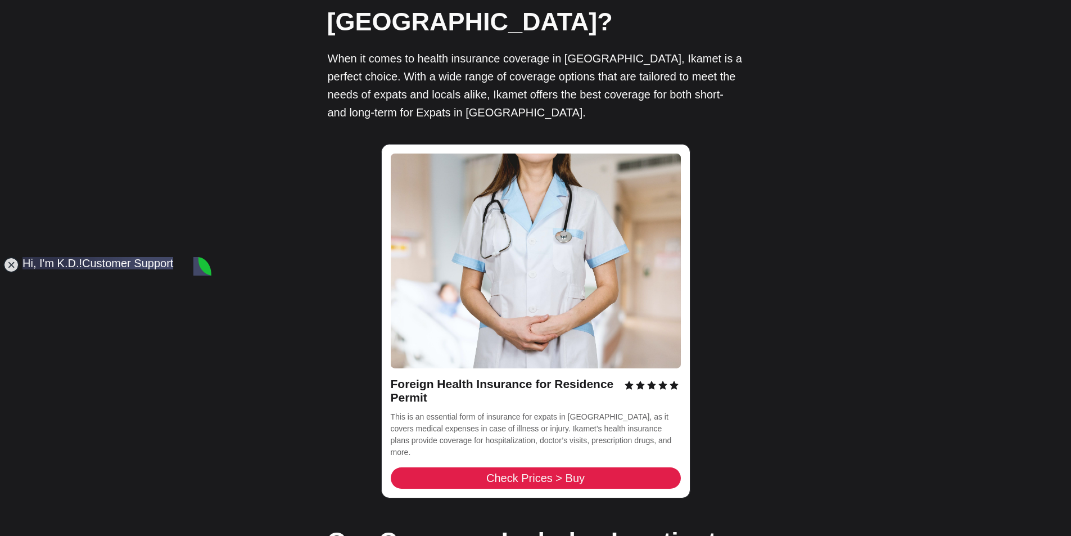
type textarea "ALRIGHT"
type textarea "THANK YOU!"
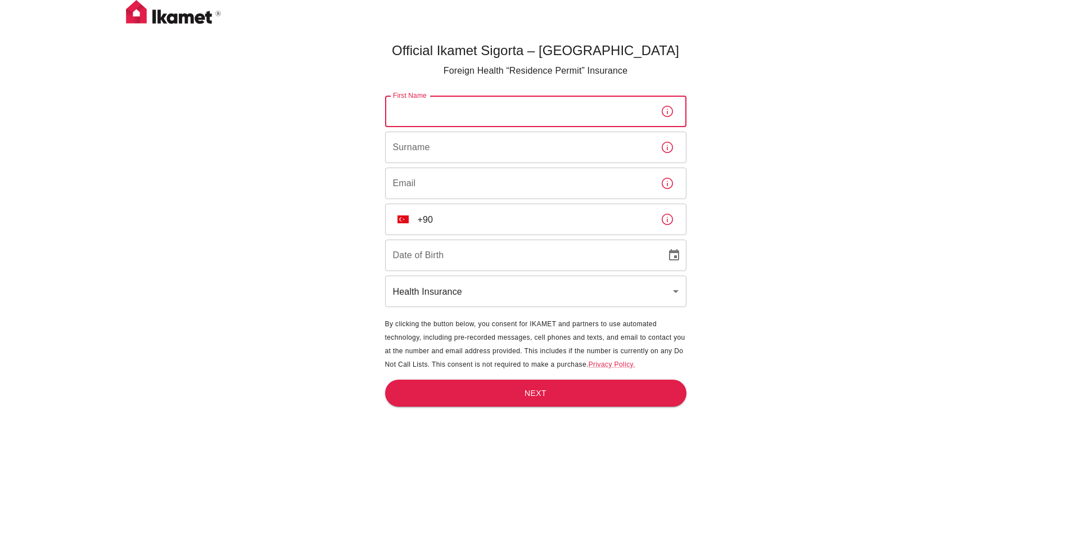
click at [472, 115] on input "First Name" at bounding box center [518, 111] width 266 height 31
click at [1024, 75] on div "Official Ikamet Sigorta – [DEMOGRAPHIC_DATA] Foreign Health “Residence Permit” …" at bounding box center [535, 286] width 1071 height 573
